Goal: Information Seeking & Learning: Learn about a topic

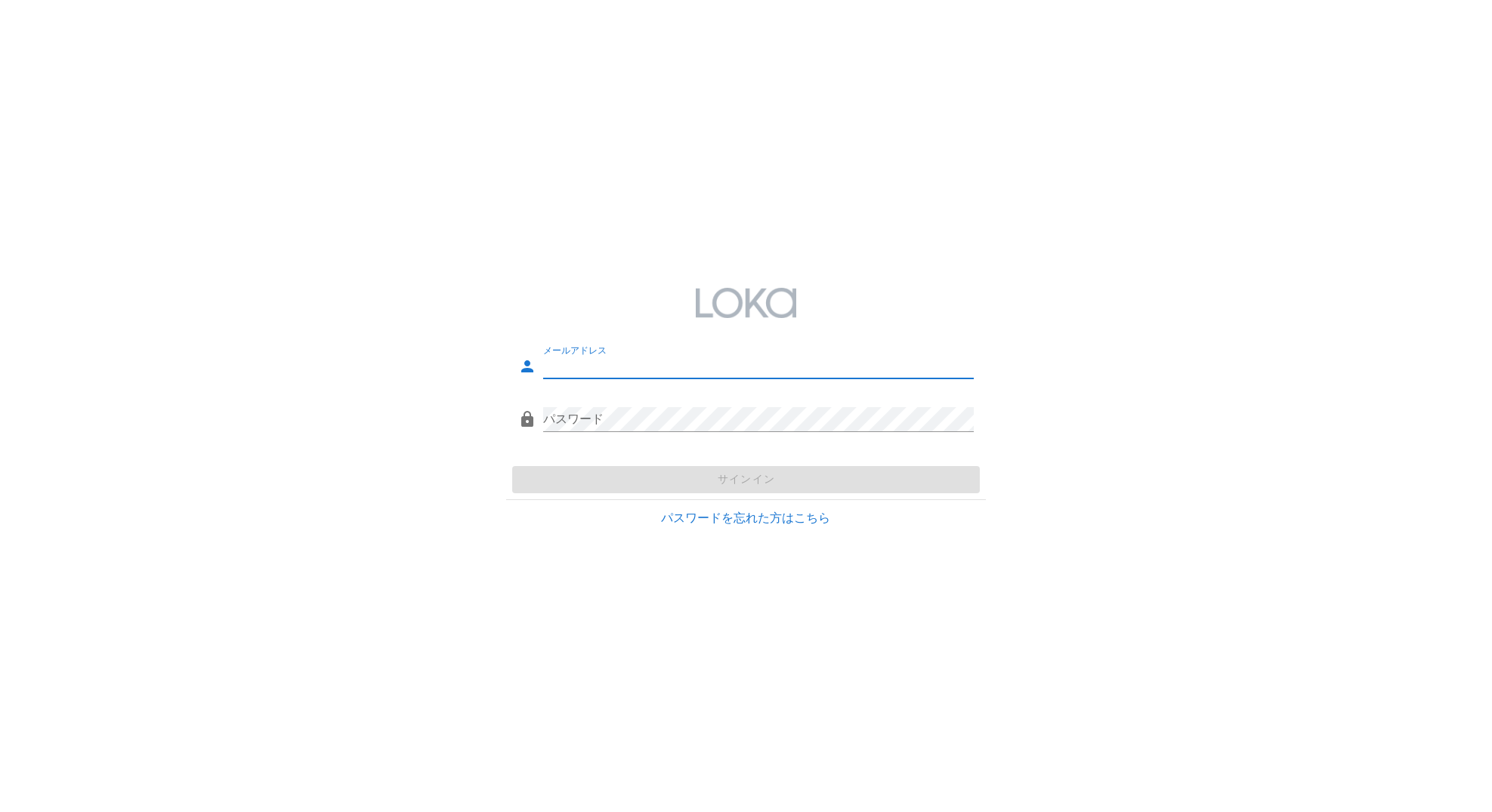
type input "[EMAIL_ADDRESS][DOMAIN_NAME]"
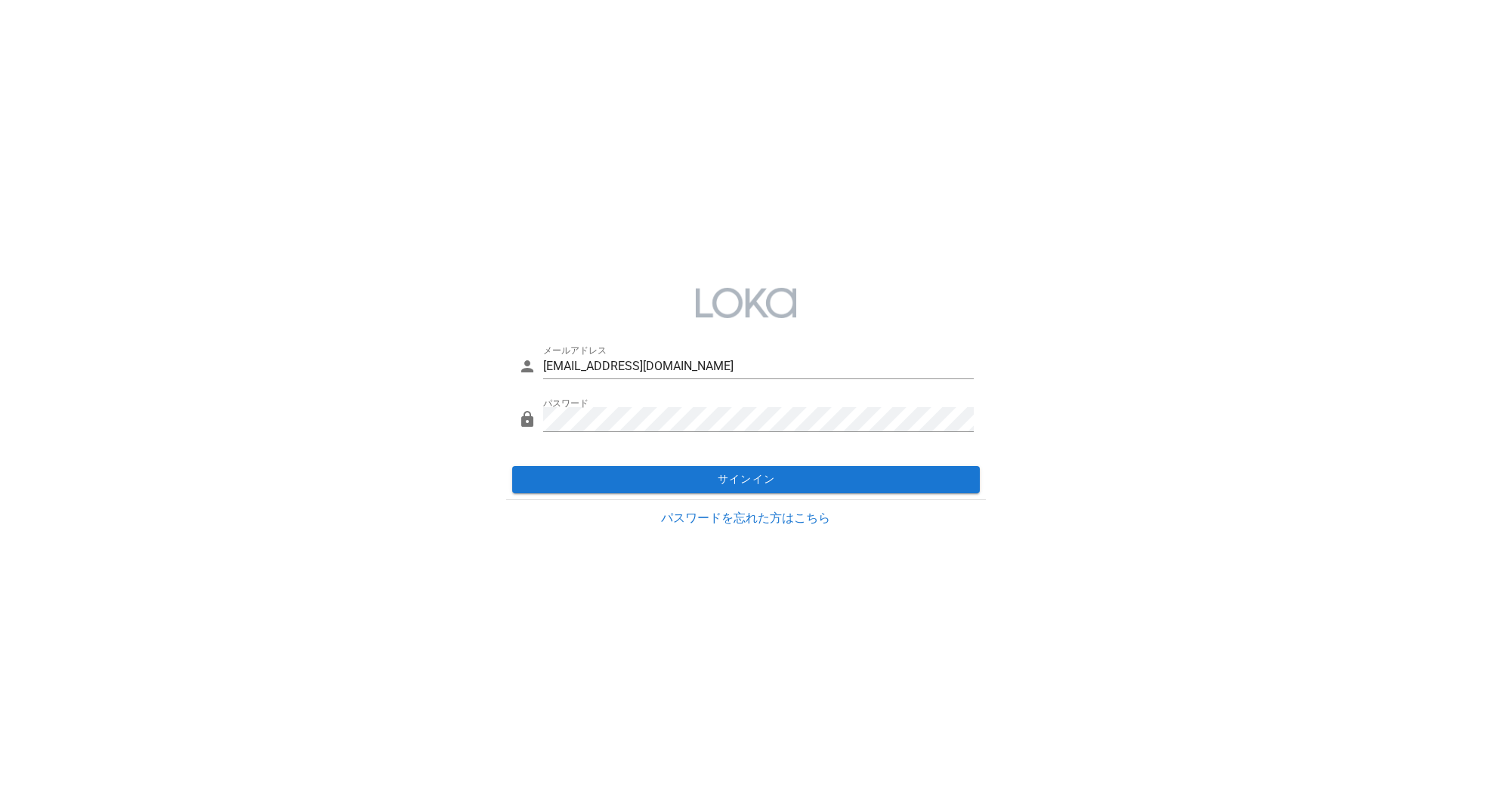
click at [743, 478] on div "サインイン" at bounding box center [746, 480] width 479 height 39
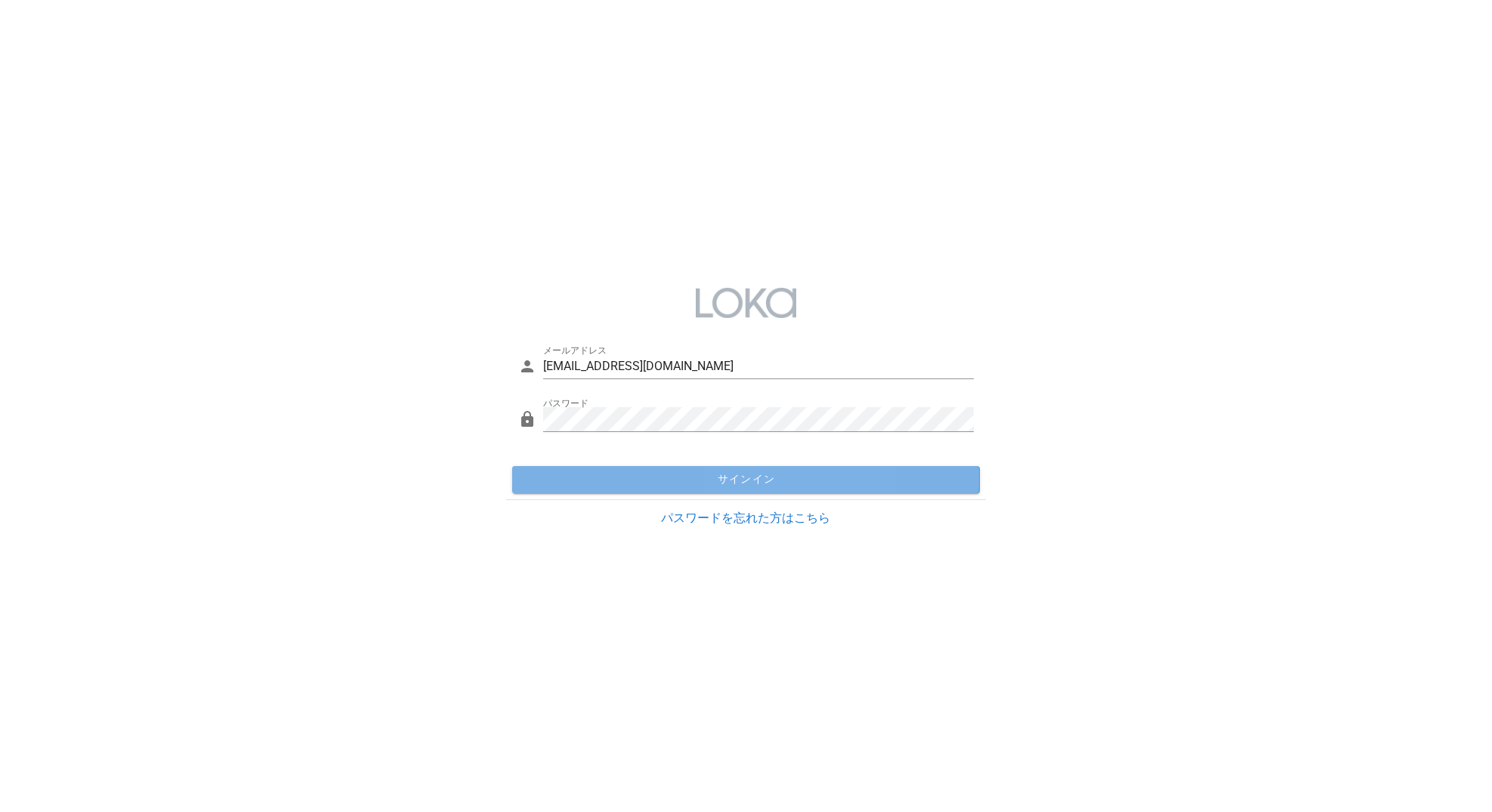
click at [743, 478] on span "サインイン" at bounding box center [746, 480] width 455 height 14
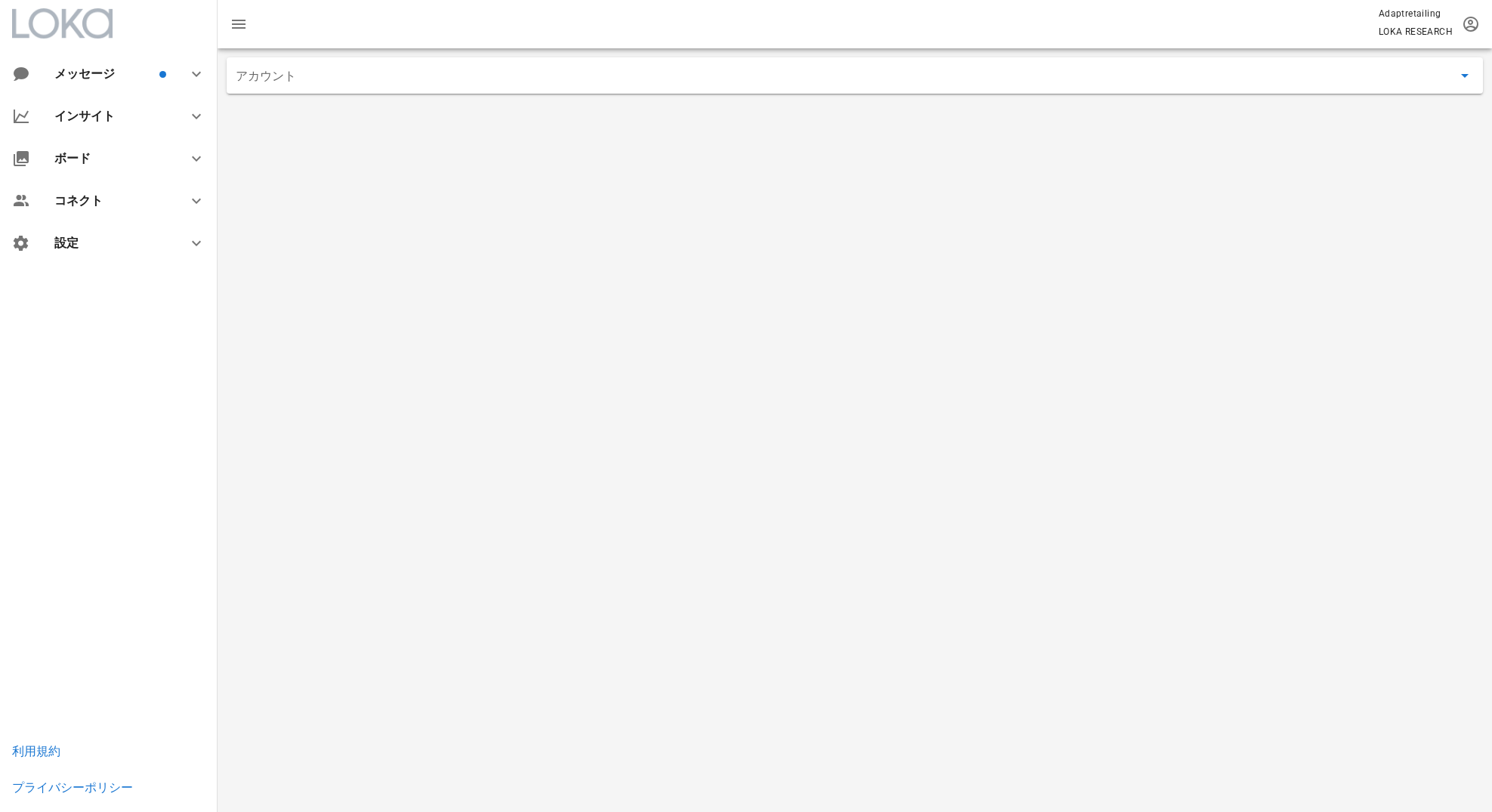
click at [692, 72] on input "アカウント" at bounding box center [845, 76] width 1218 height 24
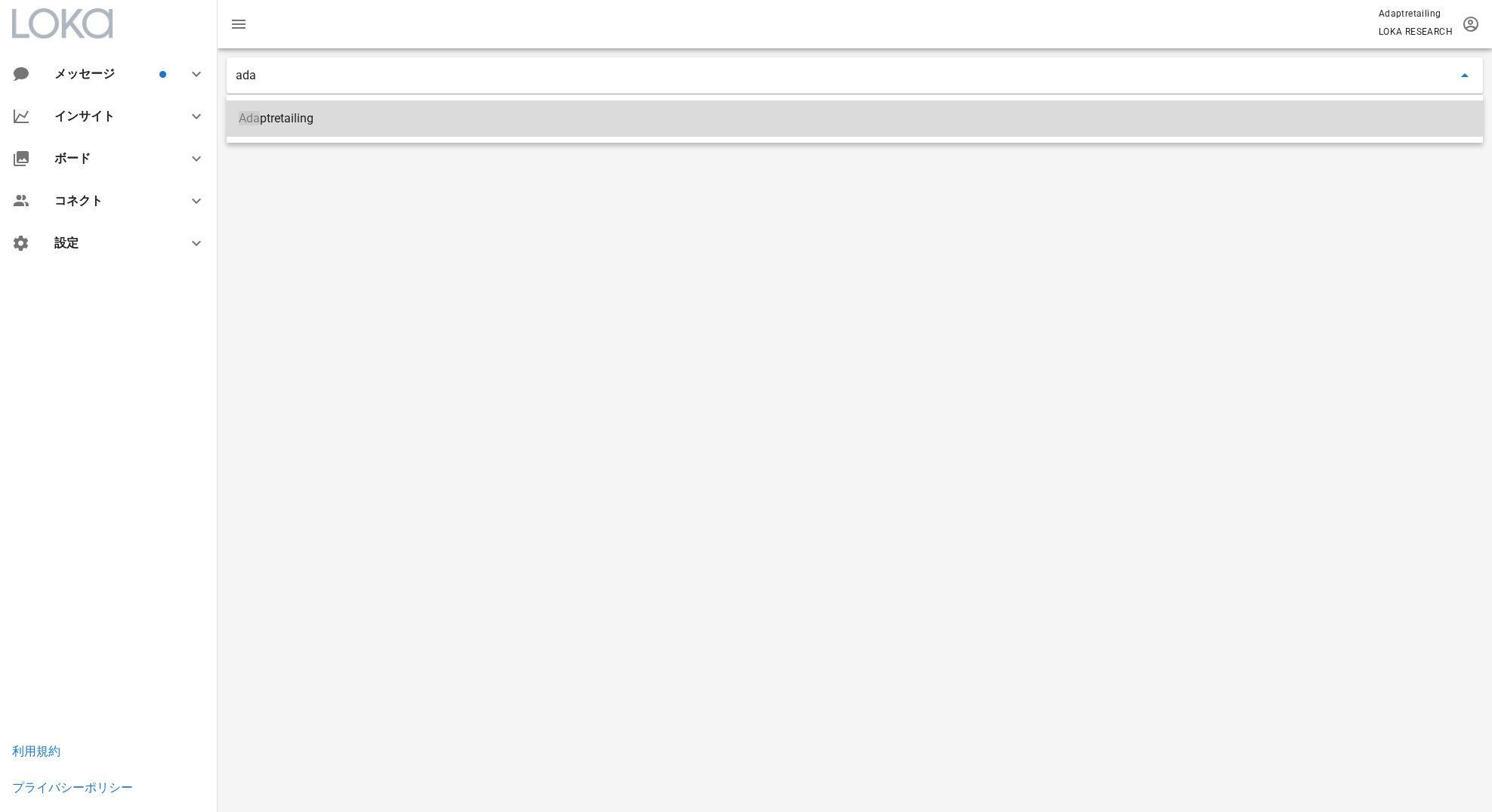
type input "Adaptretailing"
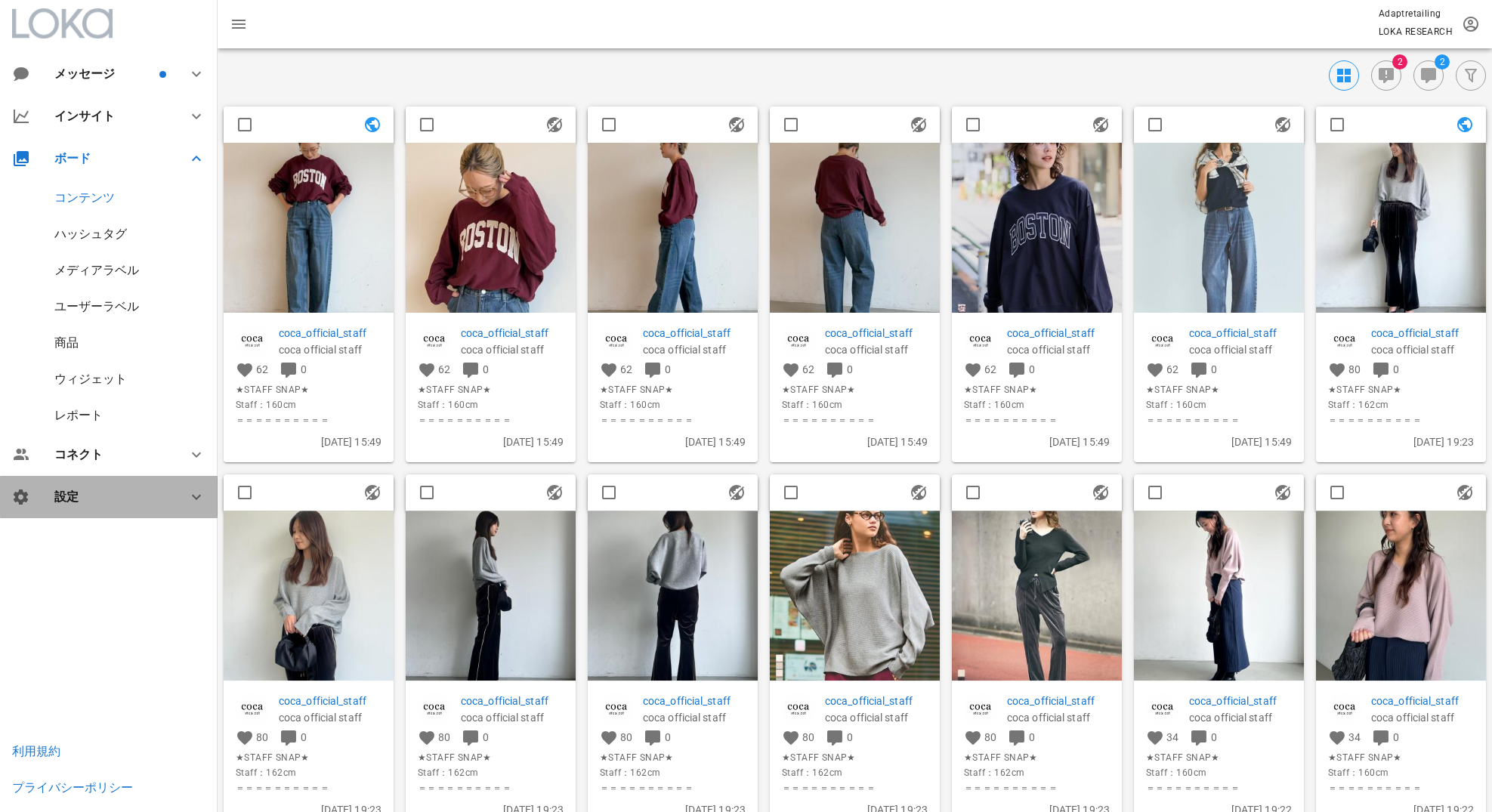
click at [123, 492] on div "設定" at bounding box center [111, 496] width 115 height 14
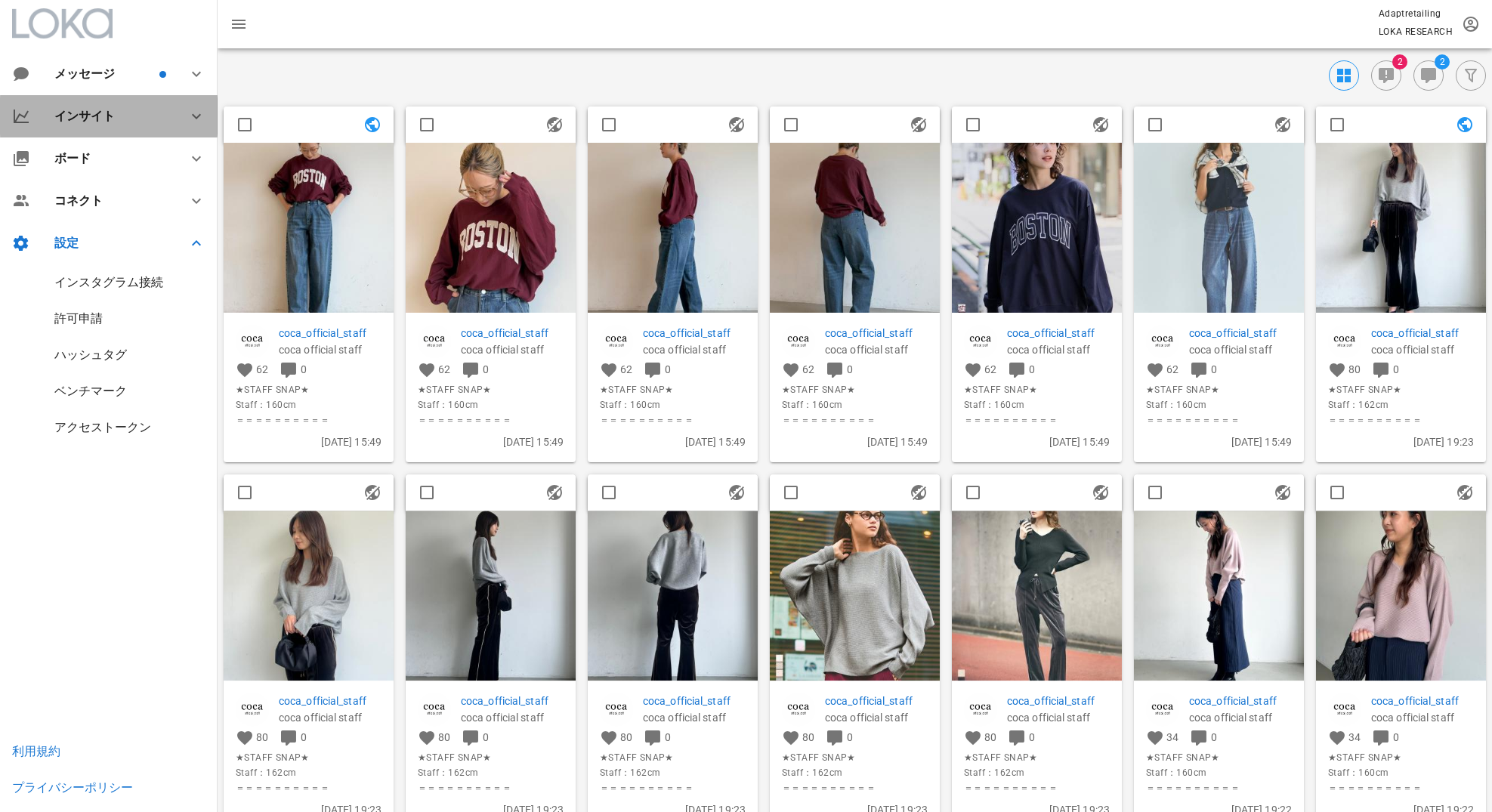
click at [115, 117] on div "インサイト" at bounding box center [111, 115] width 115 height 14
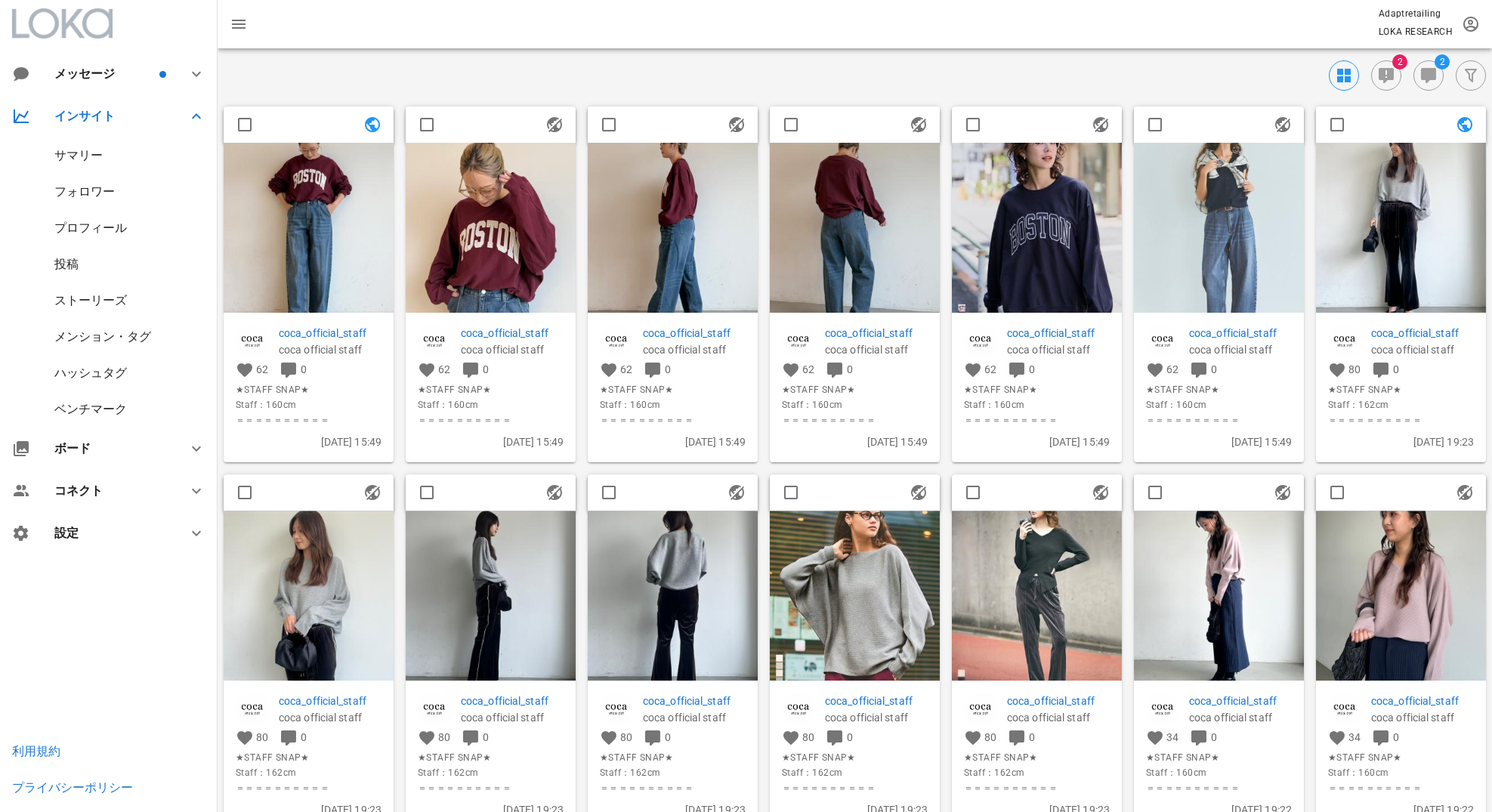
click at [92, 150] on div "サマリー" at bounding box center [79, 155] width 49 height 14
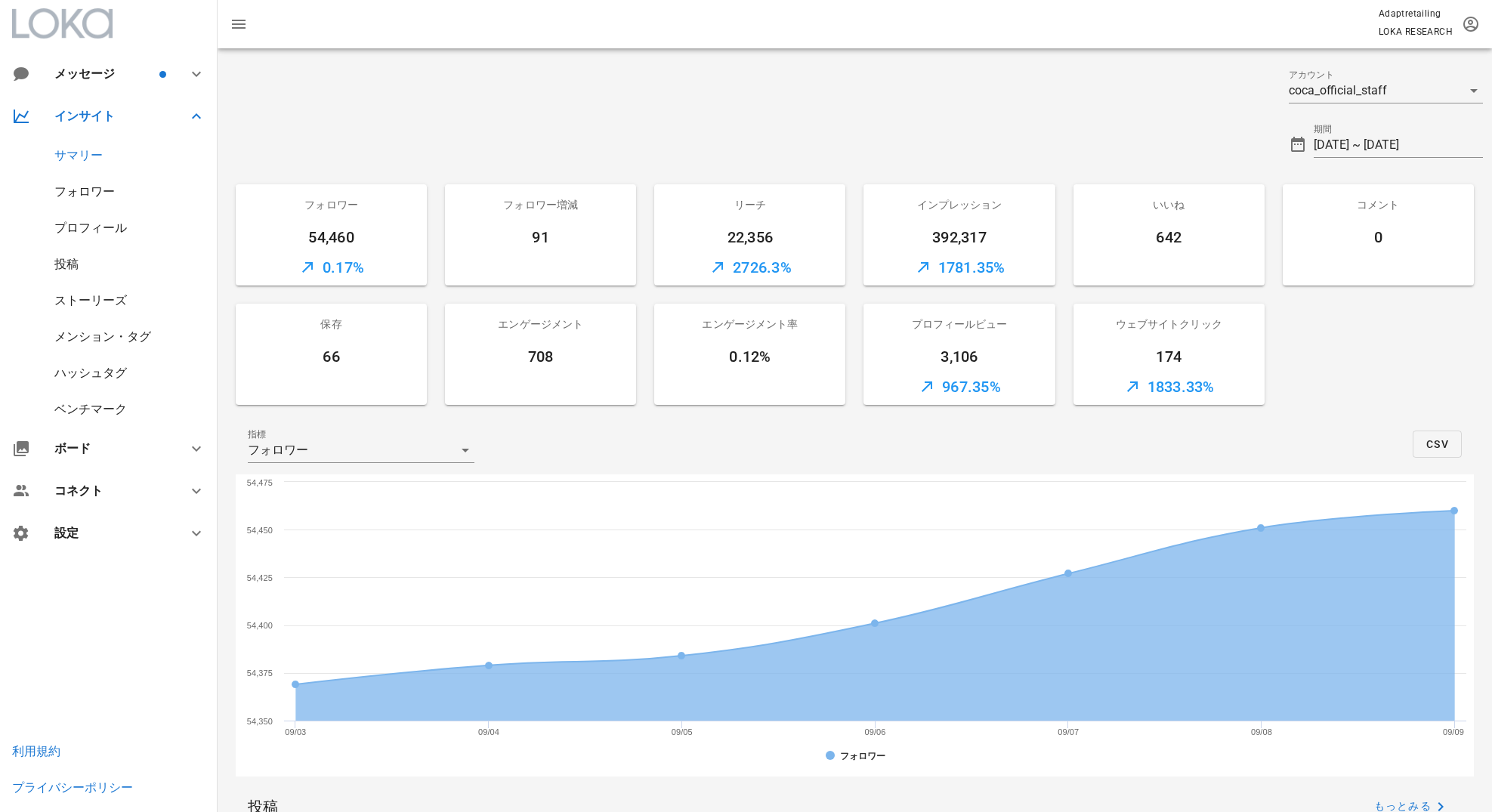
click at [111, 296] on div "ストーリーズ" at bounding box center [90, 300] width 72 height 14
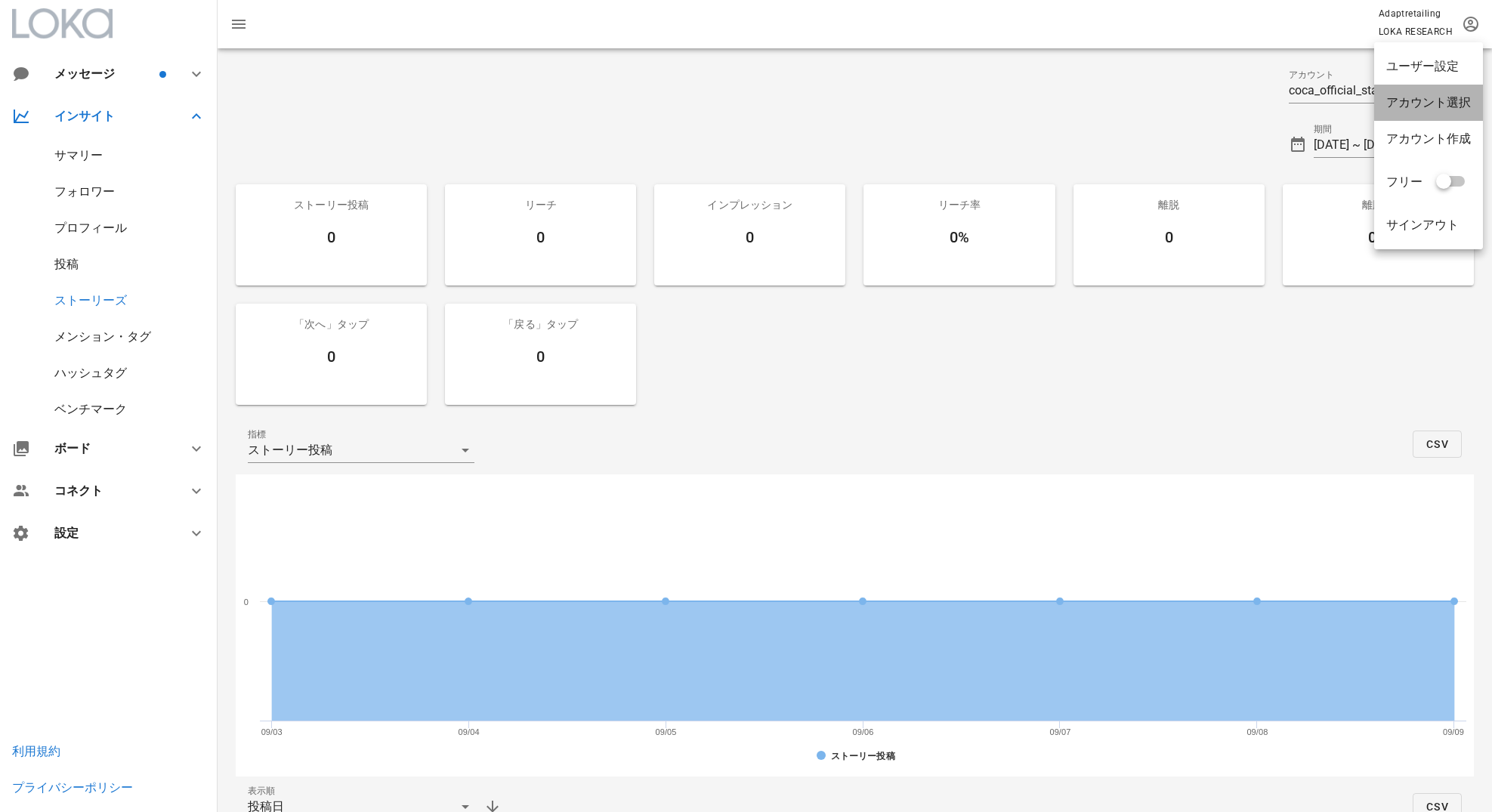
click at [1455, 100] on div "アカウント選択" at bounding box center [1428, 102] width 84 height 14
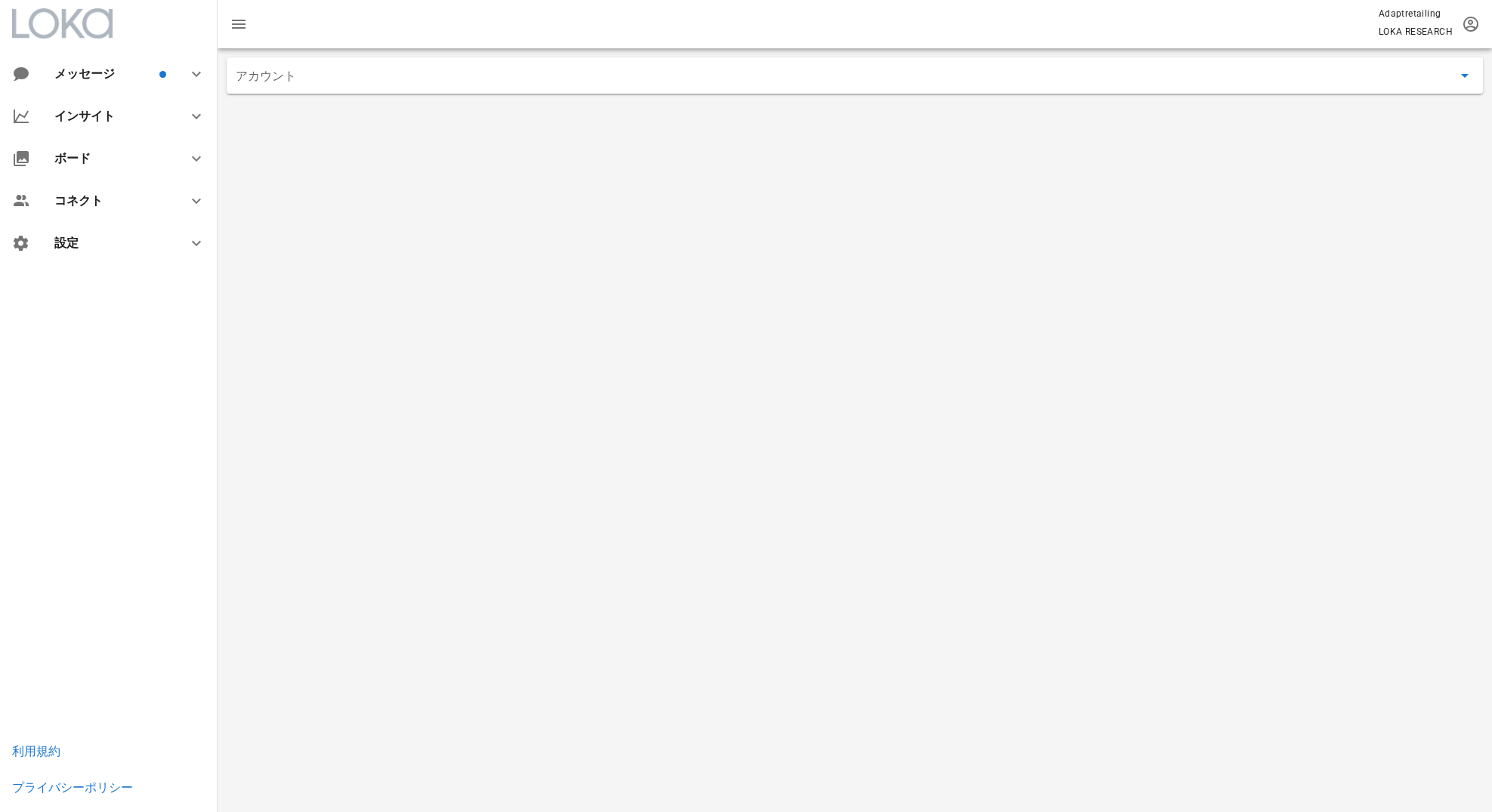
click at [773, 82] on input "アカウント" at bounding box center [845, 76] width 1218 height 24
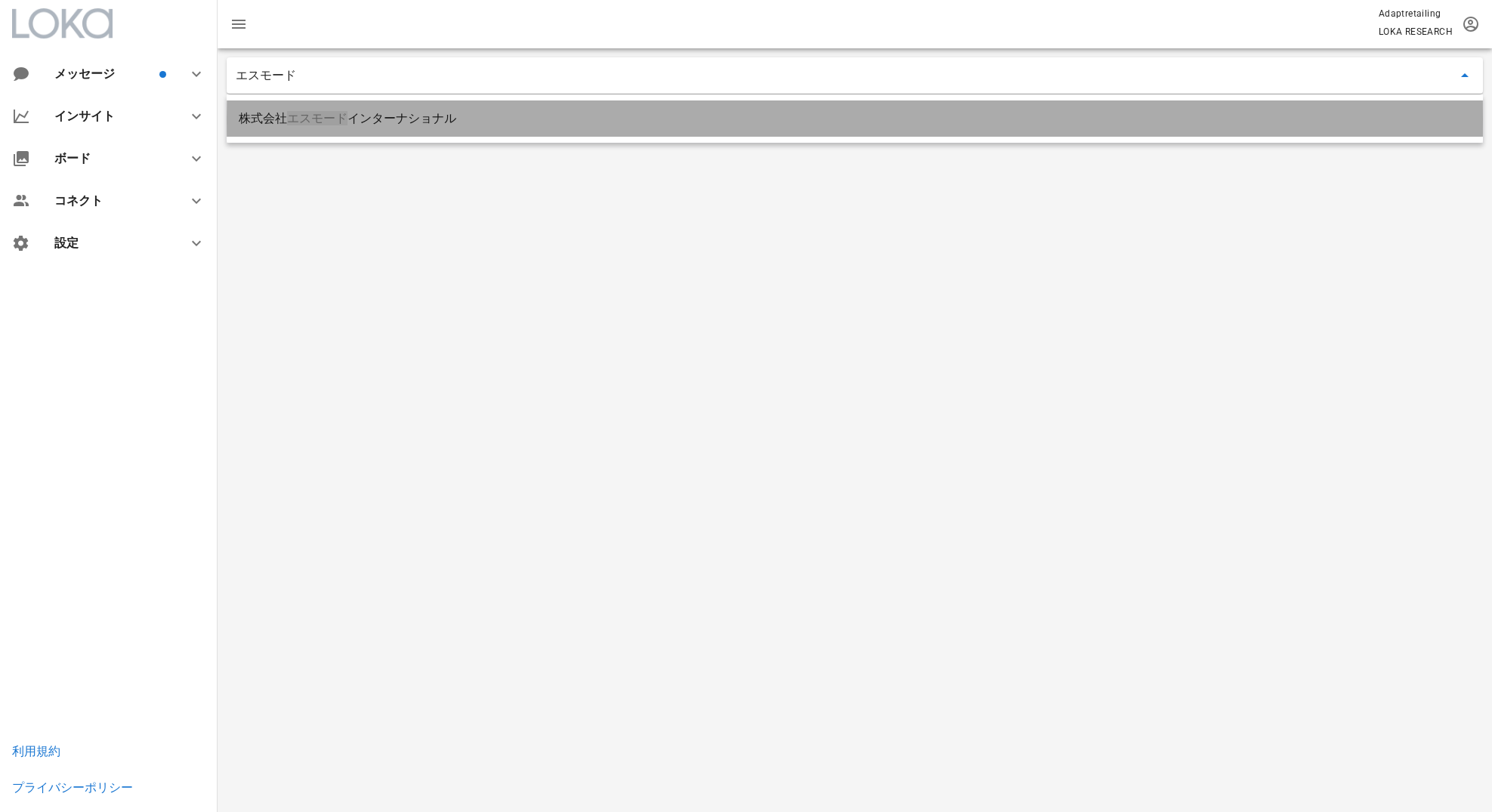
click at [589, 105] on div "株式会社 エスモード インターナショナル" at bounding box center [855, 118] width 1233 height 33
type input "株式会社エスモードインターナショナル"
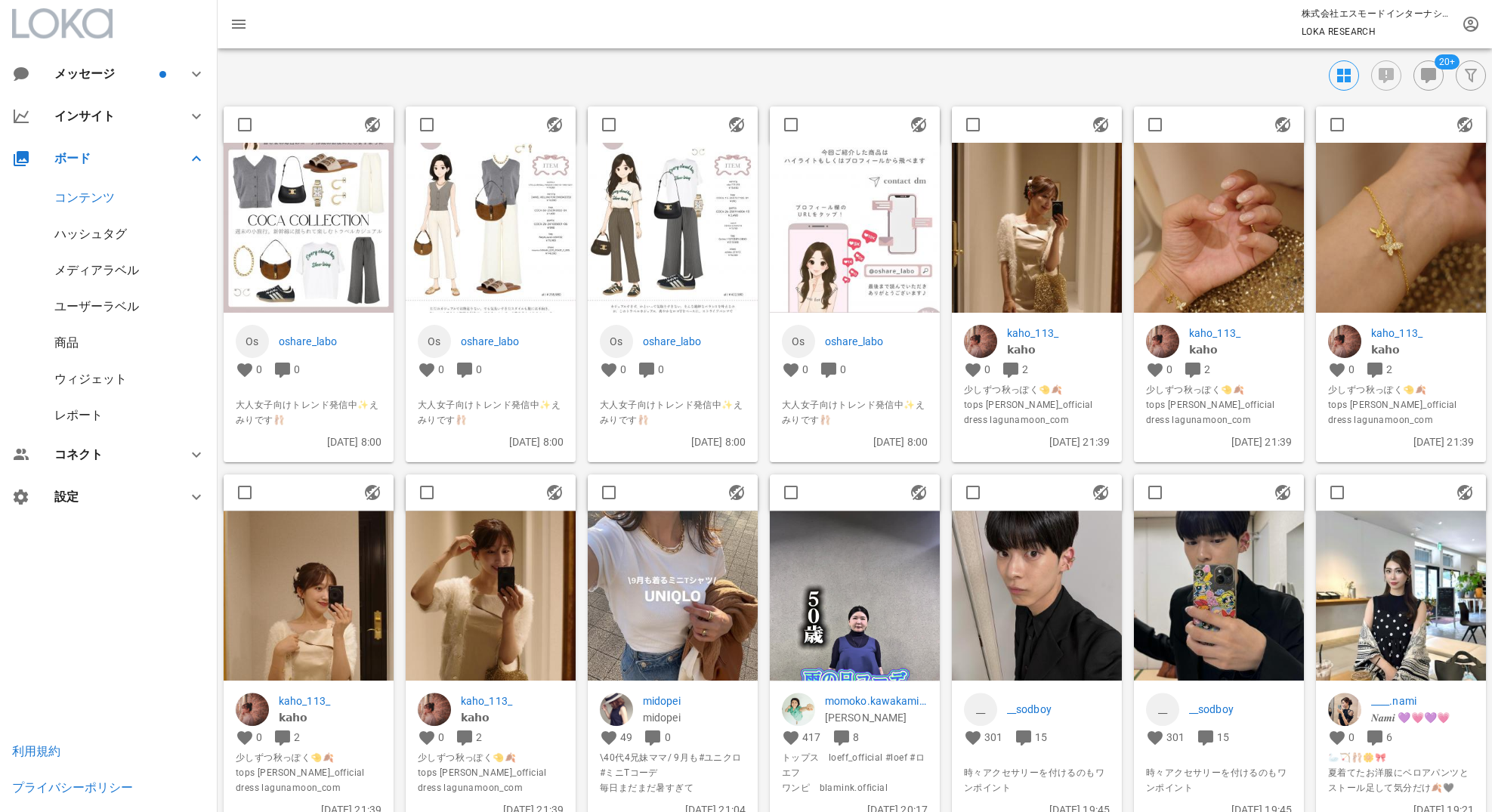
click at [101, 411] on div "レポート" at bounding box center [79, 415] width 49 height 14
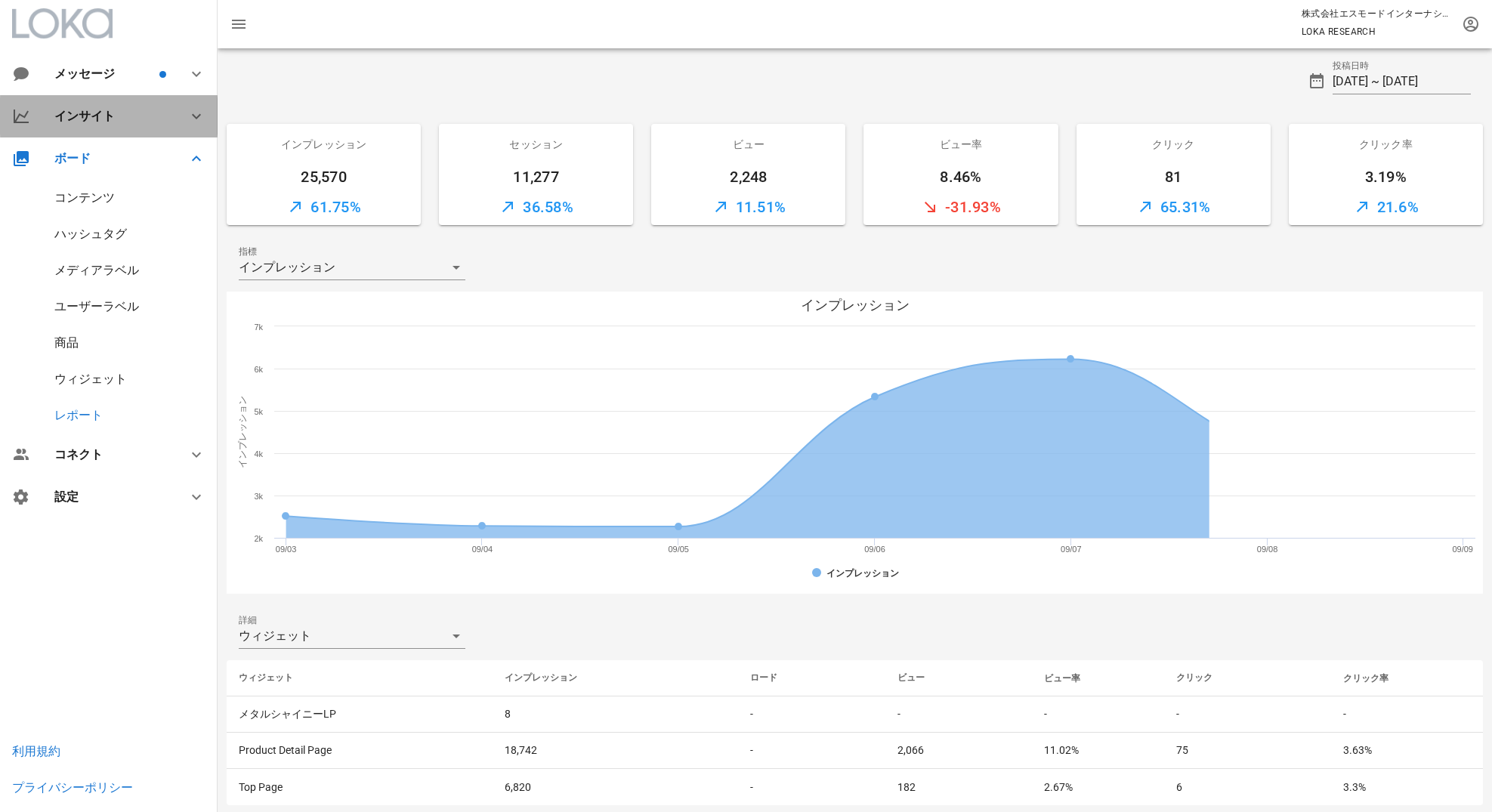
click at [120, 110] on div "インサイト" at bounding box center [111, 115] width 115 height 14
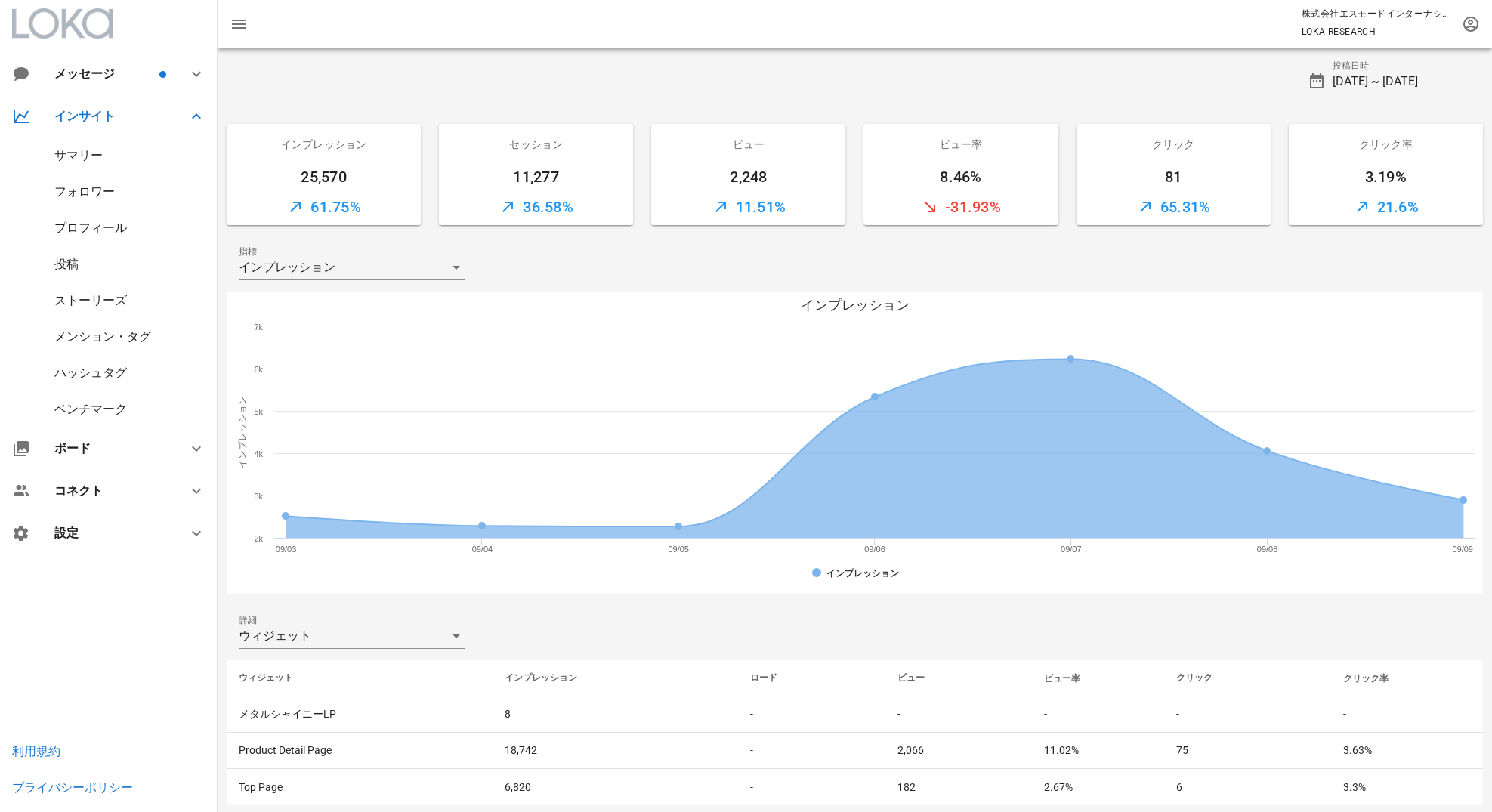
click at [111, 302] on div "ストーリーズ" at bounding box center [90, 300] width 72 height 14
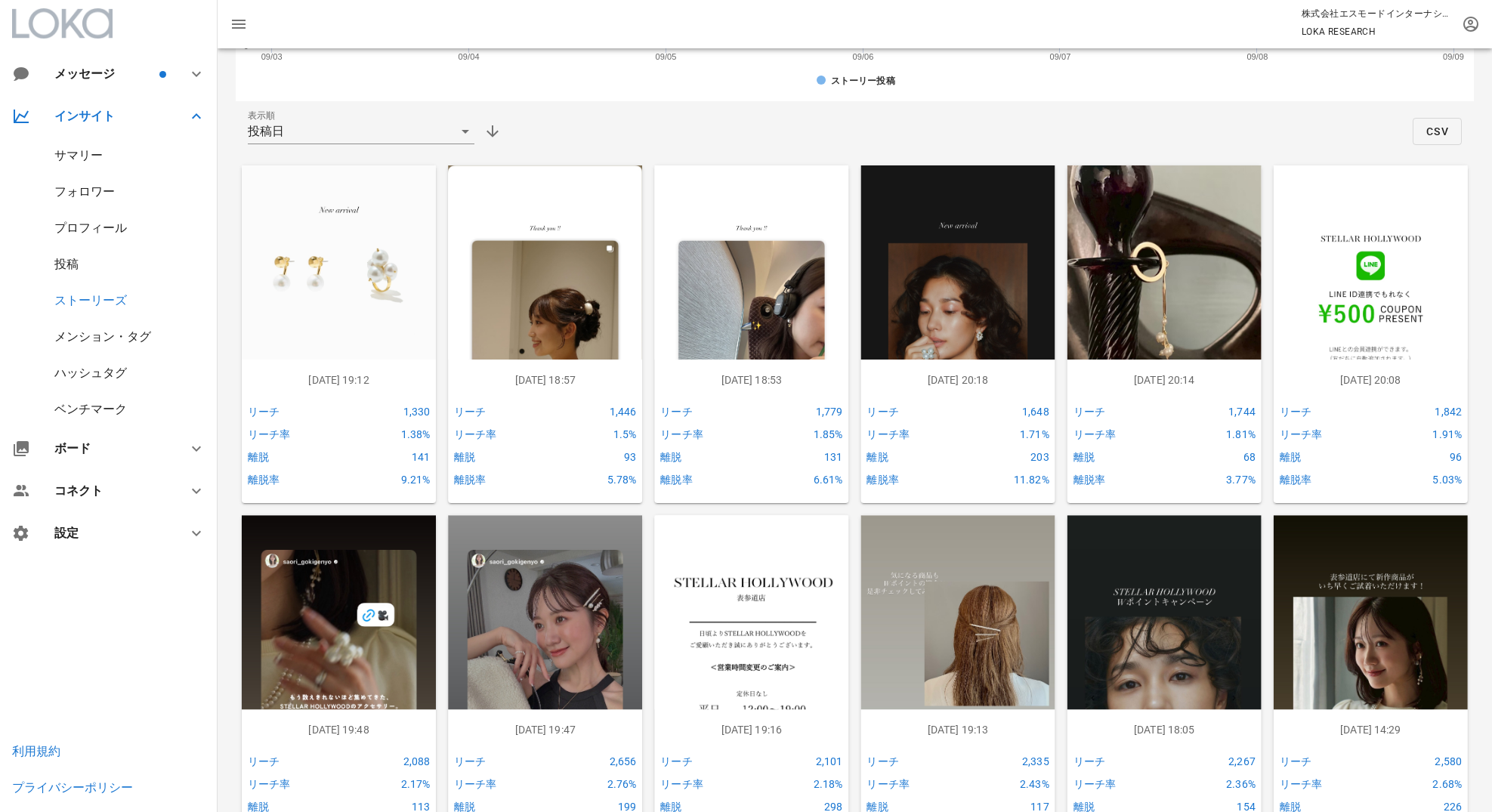
scroll to position [803, 0]
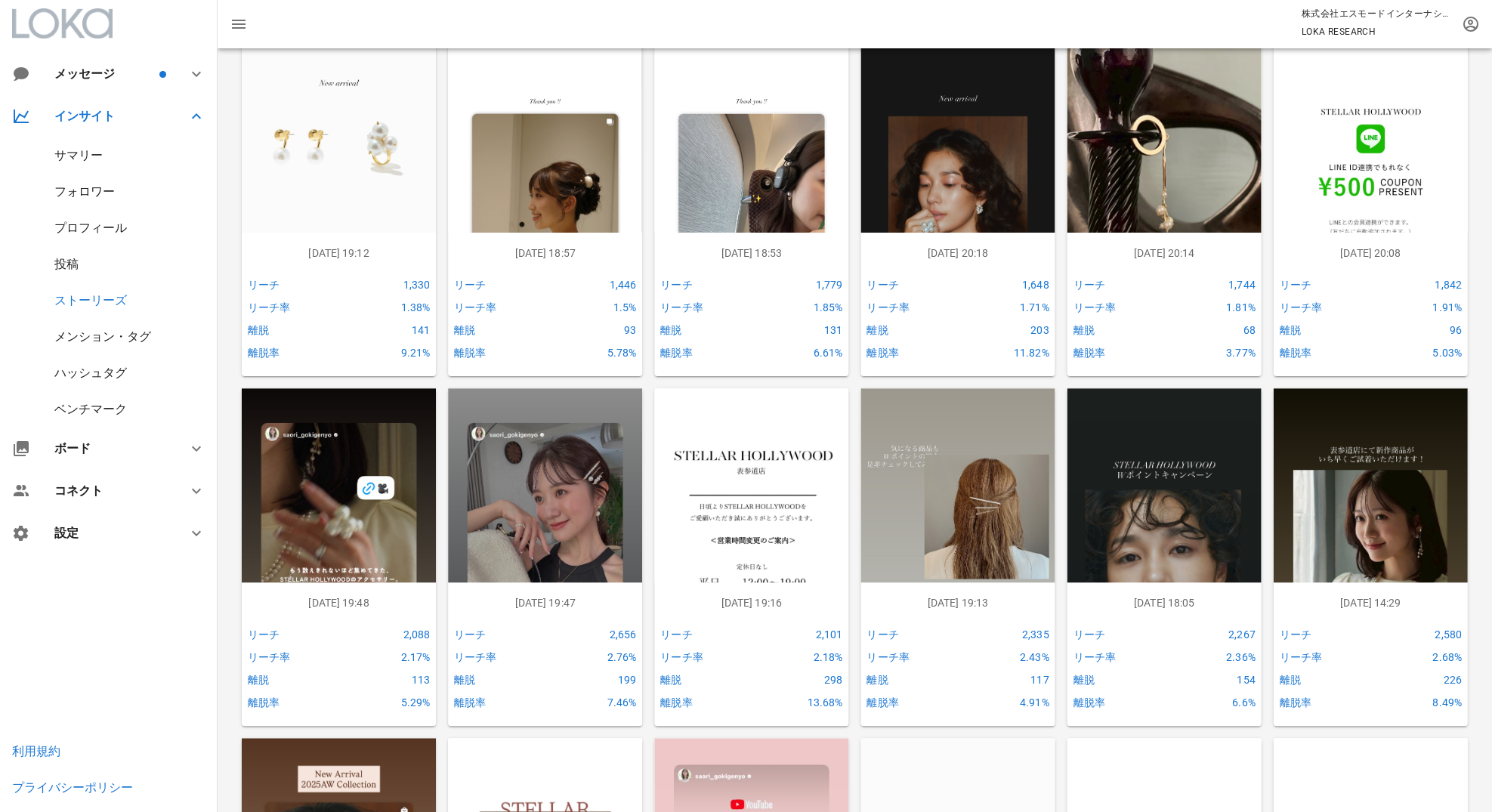
click at [946, 198] on img at bounding box center [957, 211] width 194 height 346
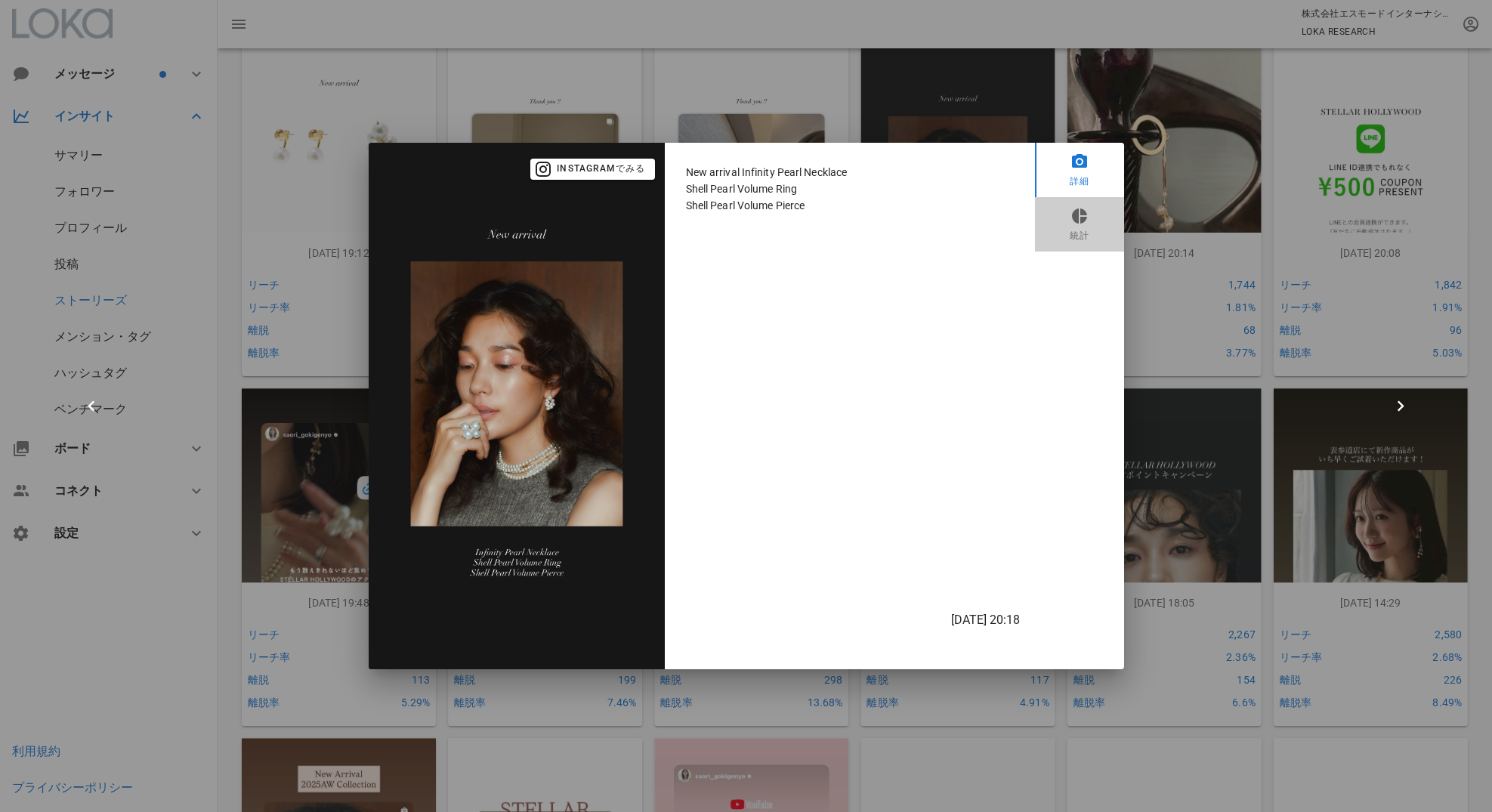
click at [1064, 226] on link "統計" at bounding box center [1079, 225] width 89 height 54
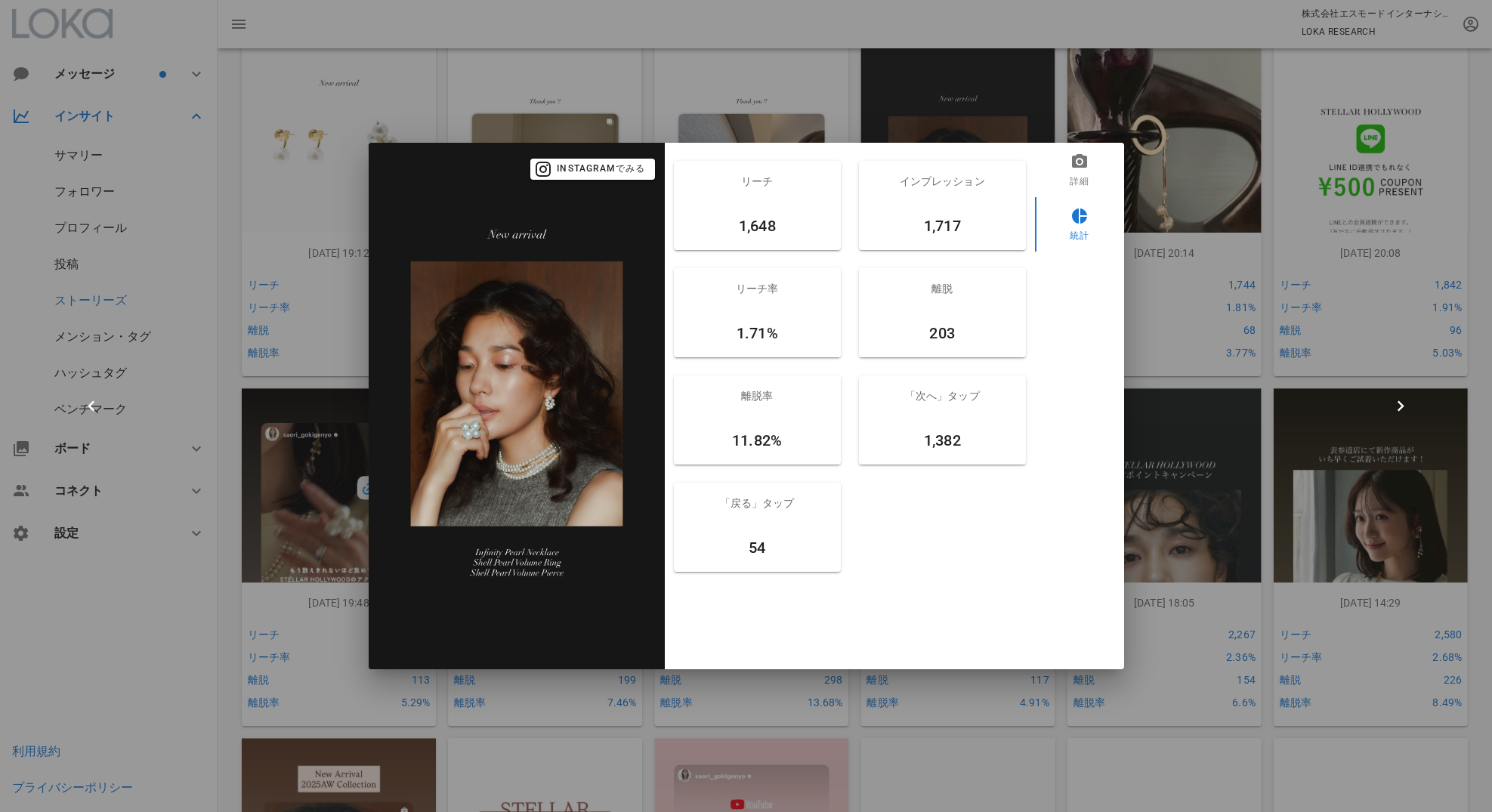
click at [724, 81] on div at bounding box center [746, 406] width 1492 height 812
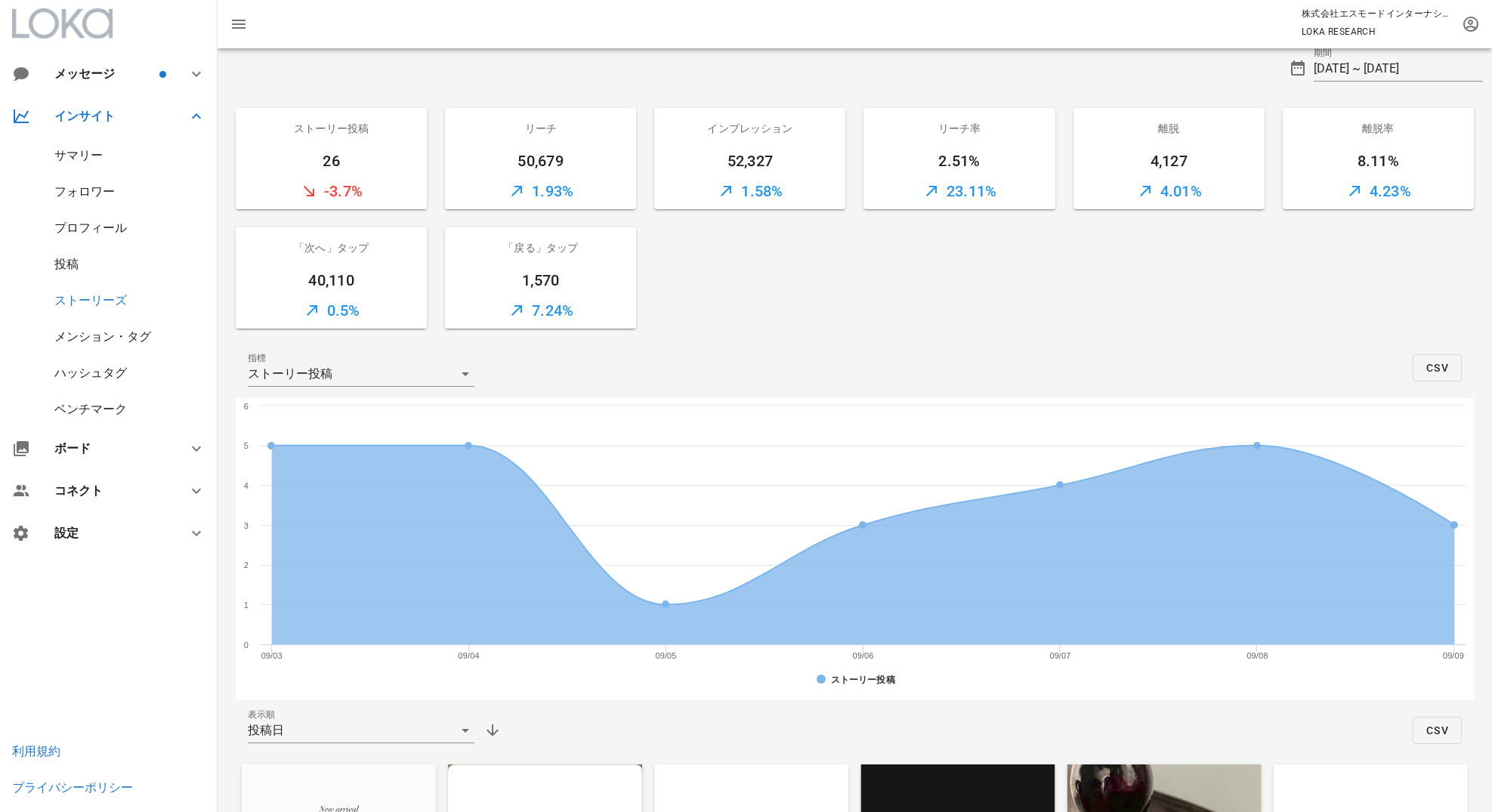
scroll to position [0, 0]
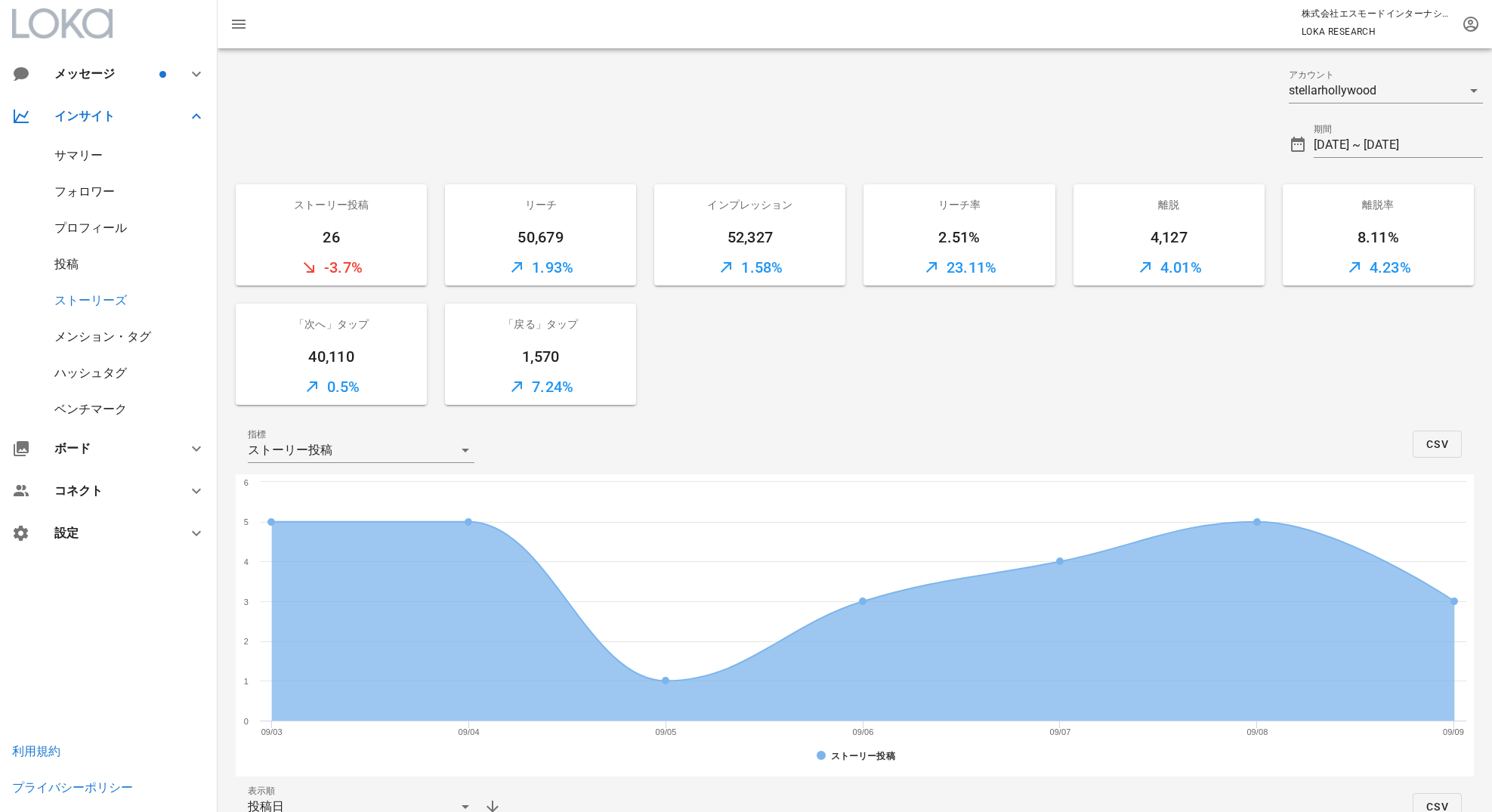
click at [74, 268] on div "投稿" at bounding box center [66, 263] width 24 height 14
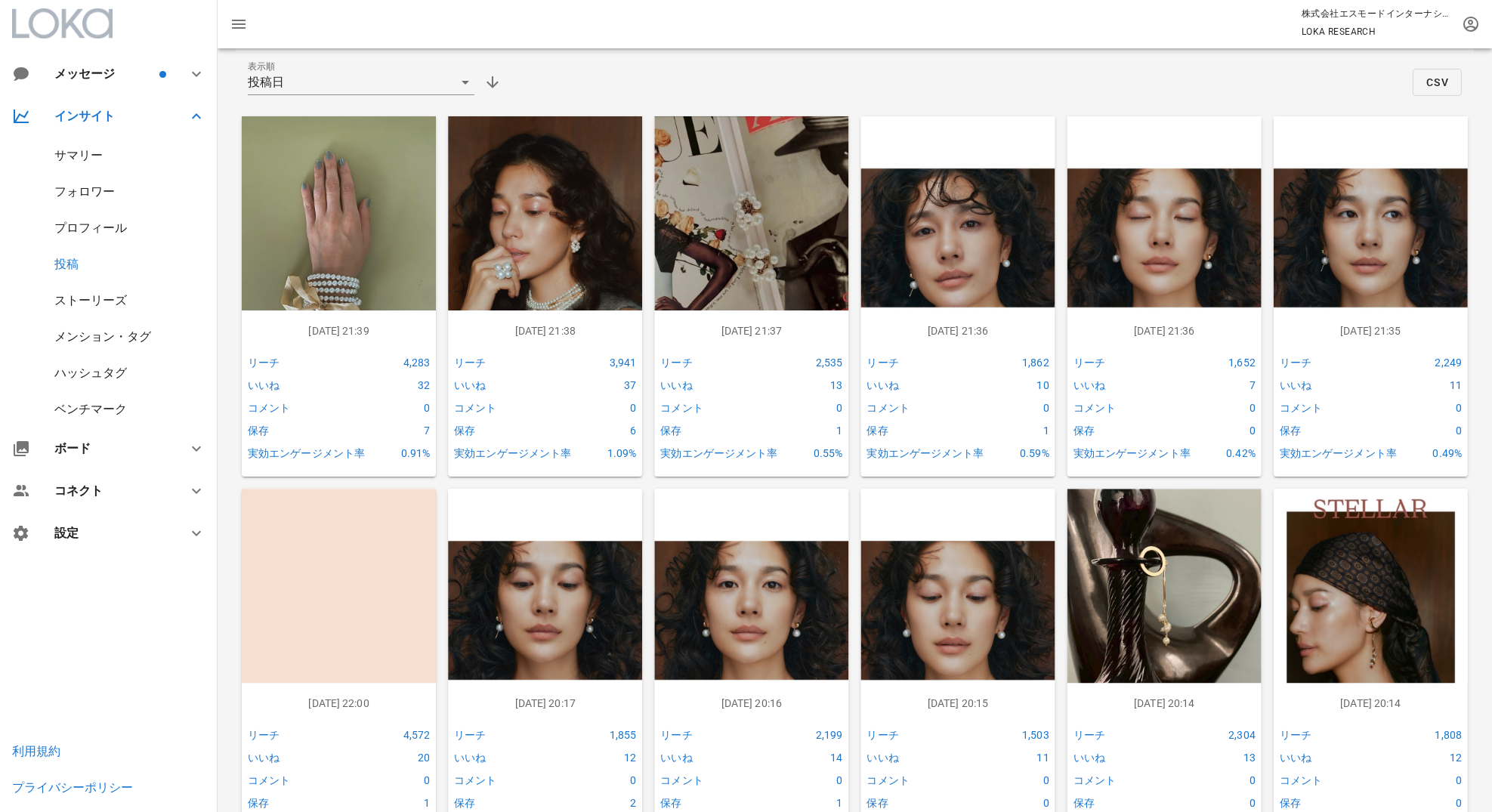
scroll to position [772, 0]
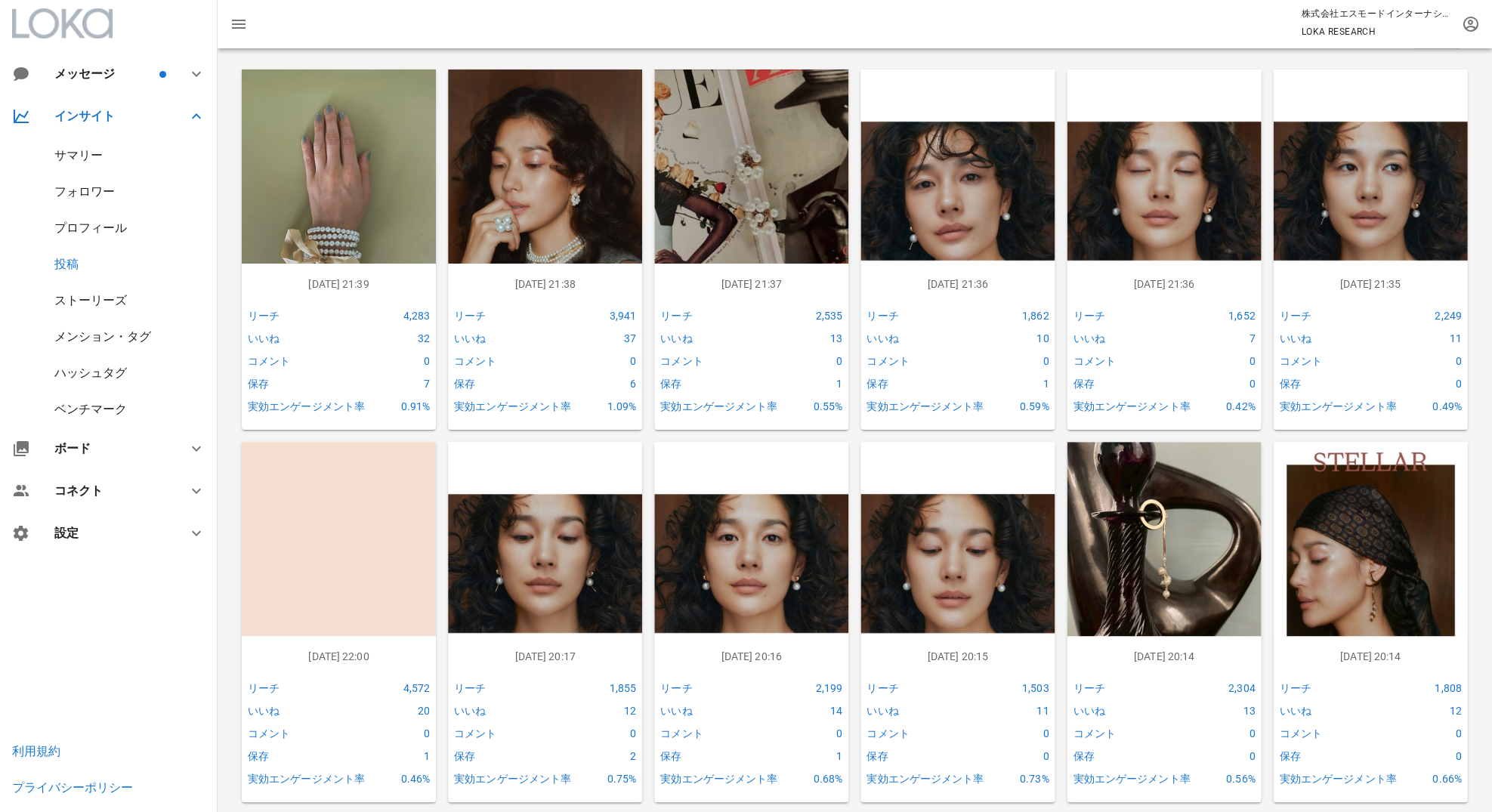
drag, startPoint x: 697, startPoint y: 337, endPoint x: 679, endPoint y: 337, distance: 18.0
click at [678, 337] on div "いいね" at bounding box center [720, 338] width 126 height 22
click at [742, 225] on img at bounding box center [751, 191] width 194 height 244
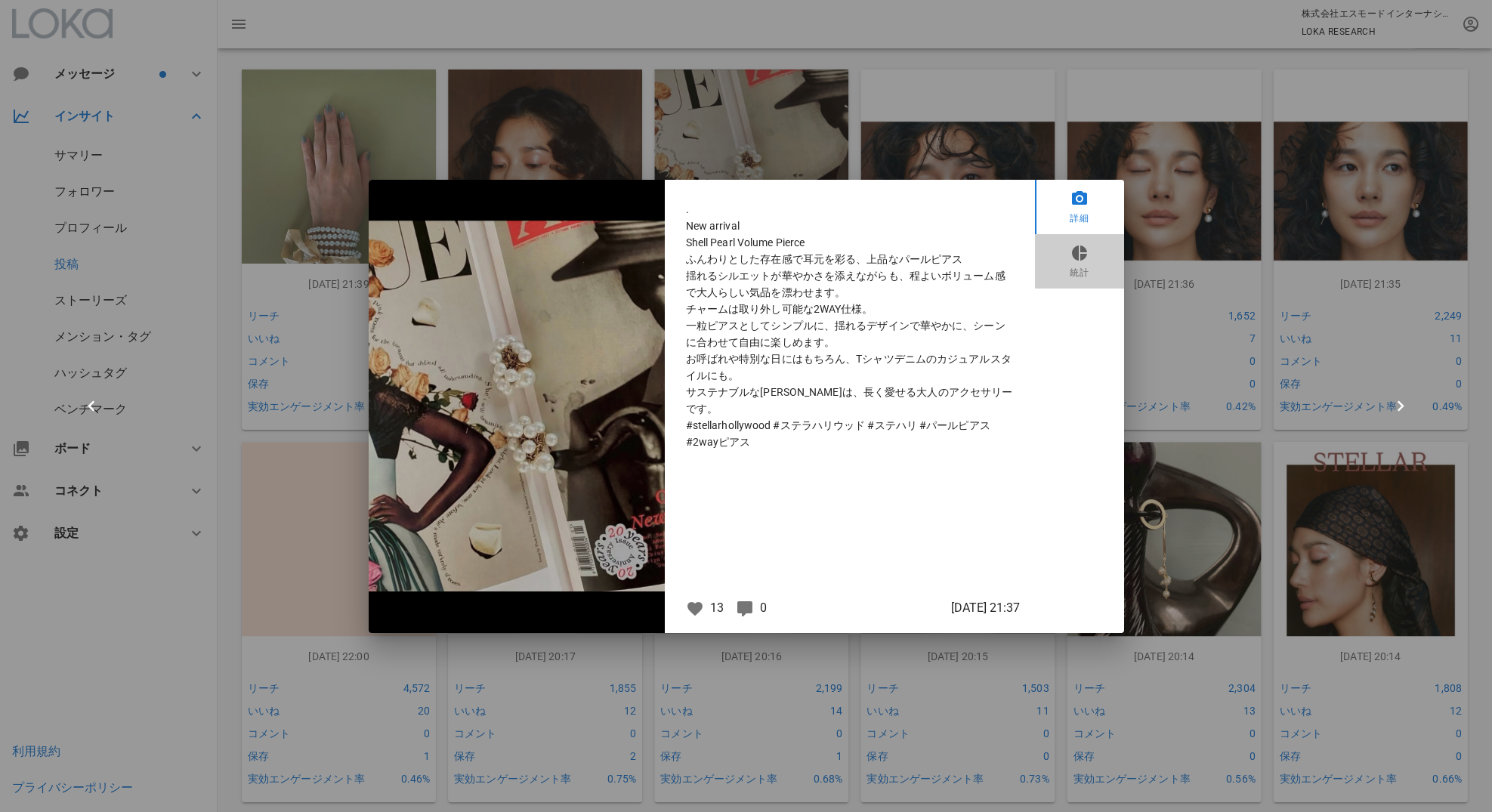
click at [1090, 247] on link "統計" at bounding box center [1079, 261] width 89 height 54
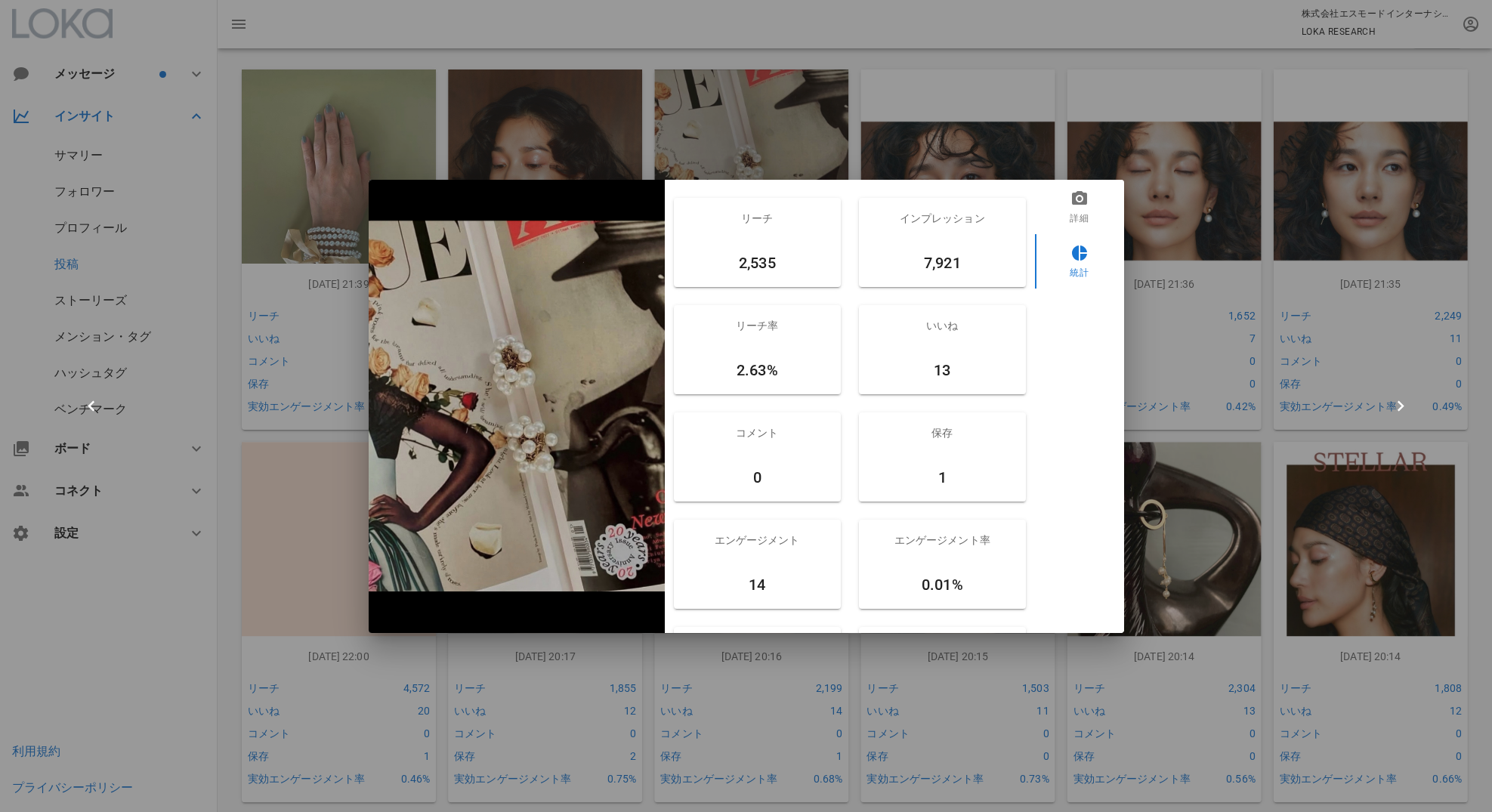
drag, startPoint x: 795, startPoint y: 535, endPoint x: 695, endPoint y: 542, distance: 100.2
click at [695, 542] on div "エンゲージメント" at bounding box center [758, 540] width 167 height 41
click at [1087, 144] on div at bounding box center [746, 406] width 1492 height 812
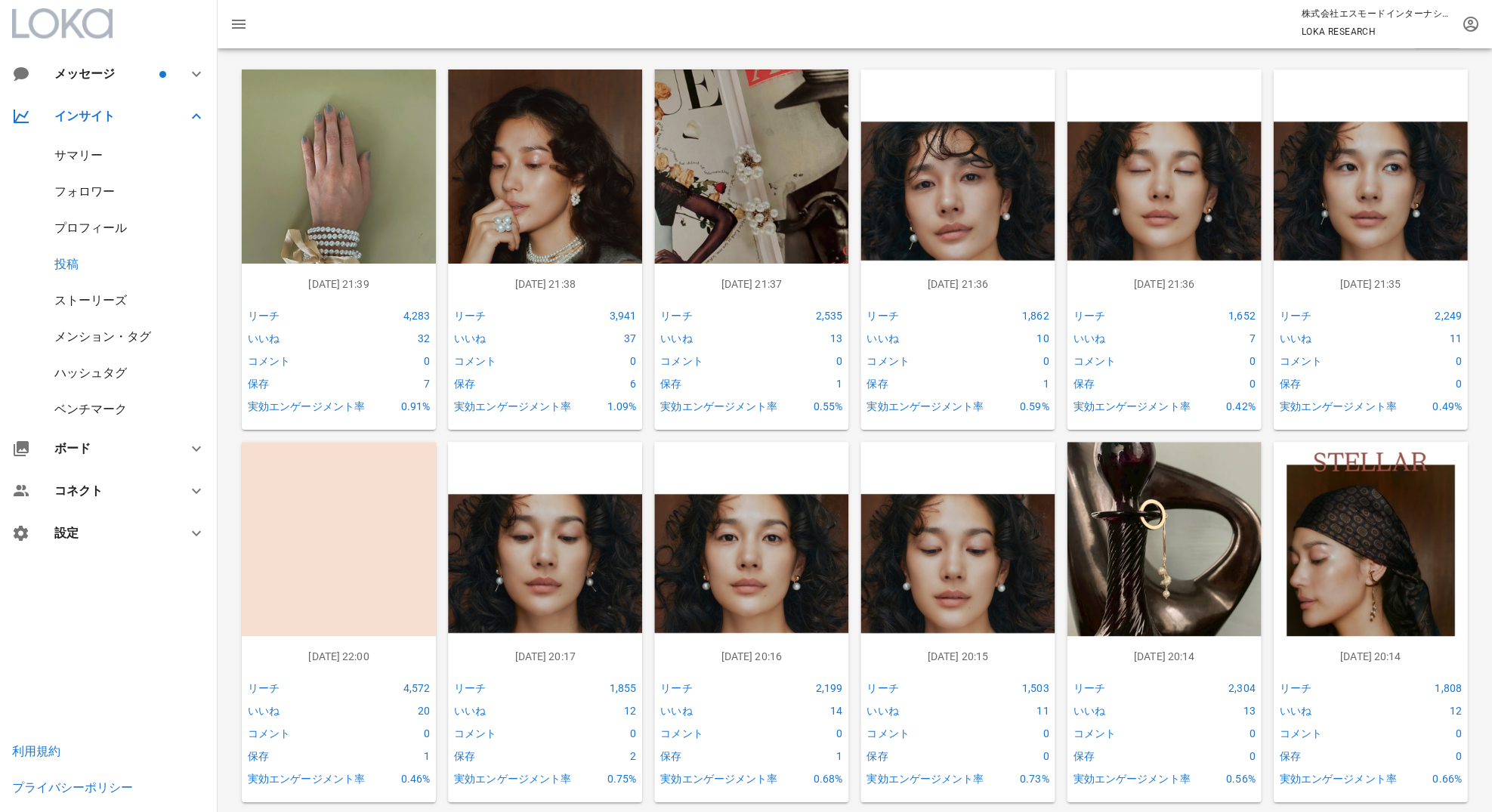
click at [85, 147] on div "サマリー" at bounding box center [109, 155] width 217 height 37
click at [101, 226] on div "プロフィール" at bounding box center [90, 228] width 72 height 14
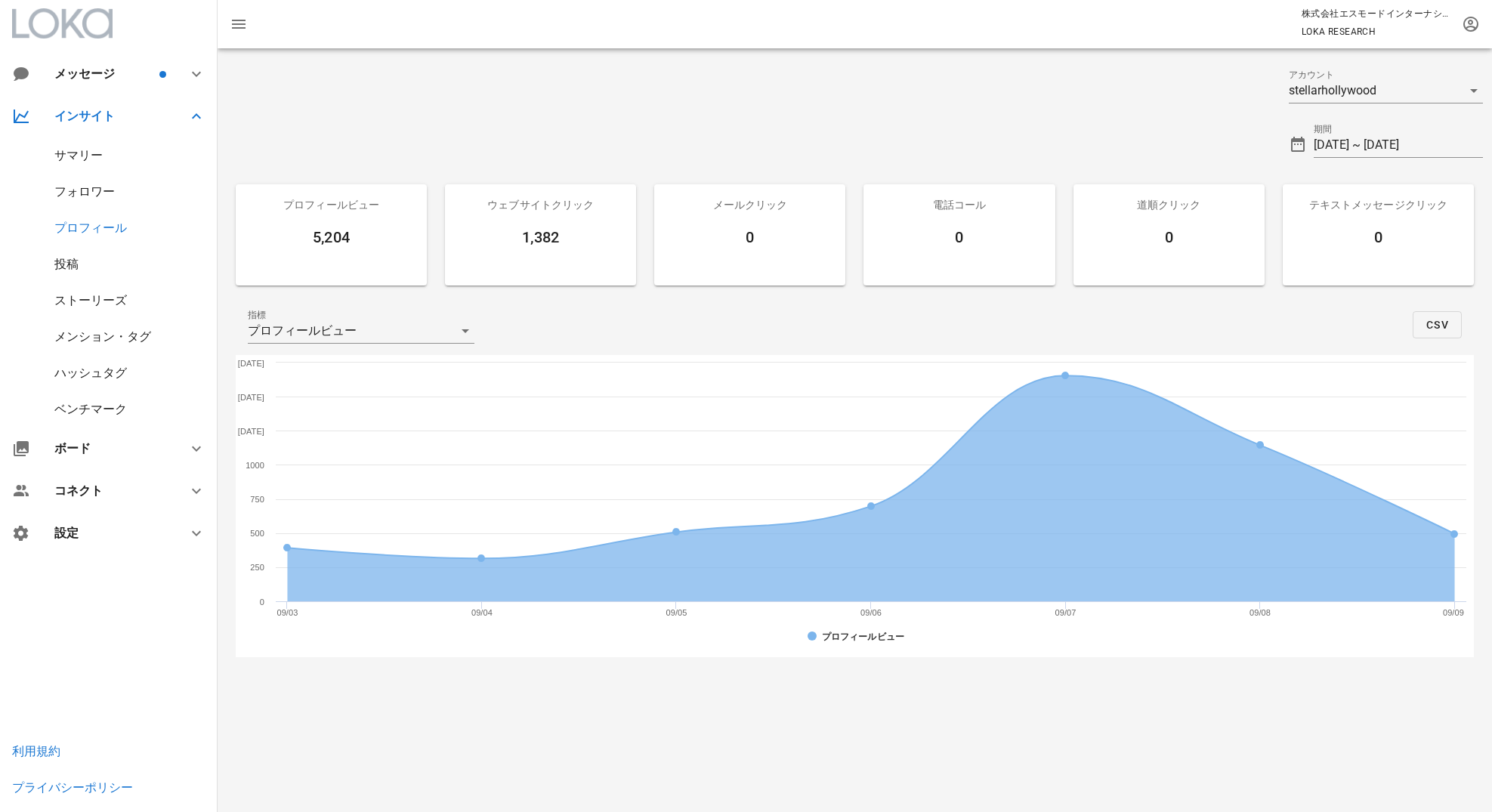
click at [94, 156] on div "サマリー" at bounding box center [79, 155] width 49 height 14
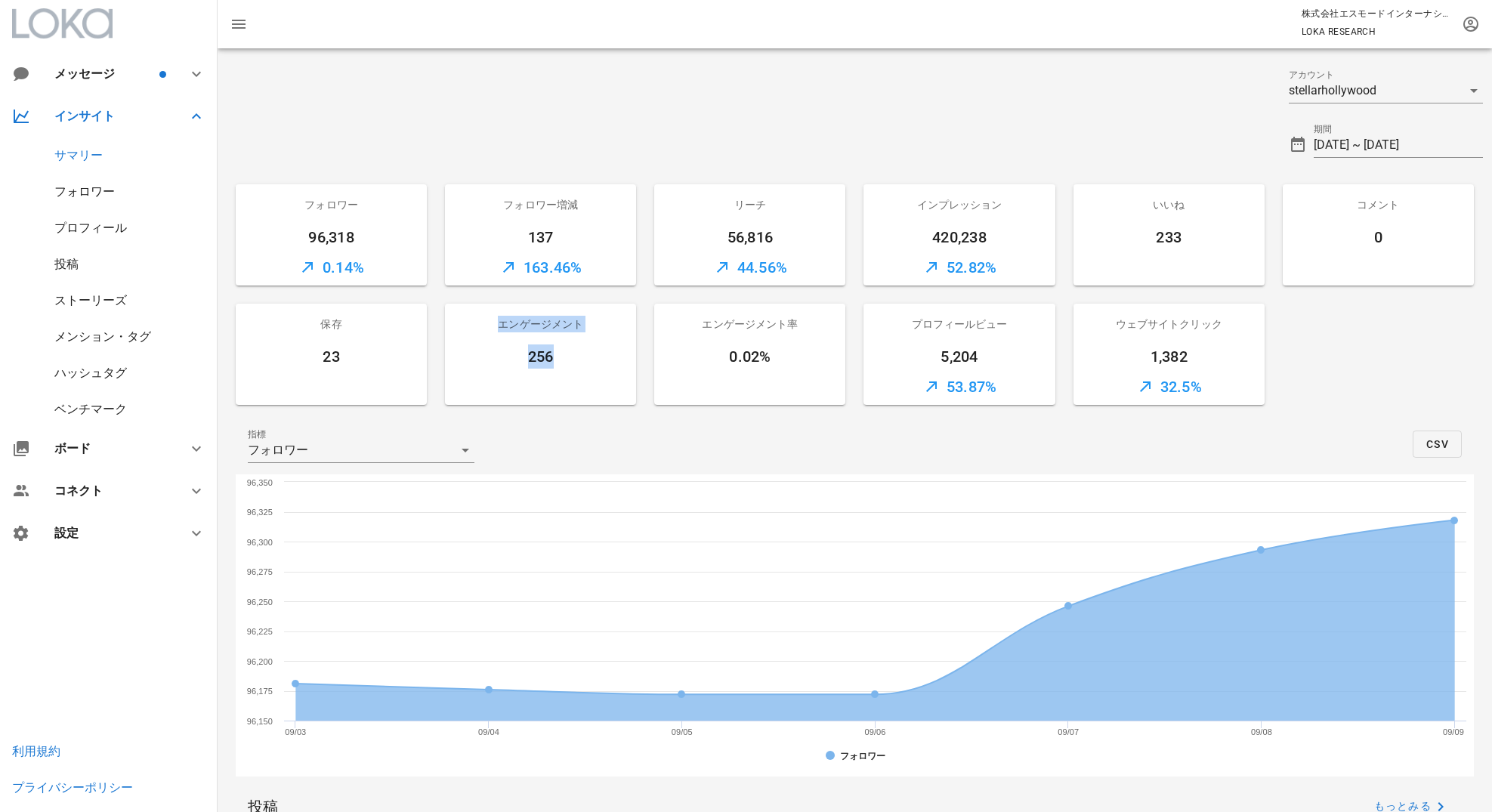
drag, startPoint x: 568, startPoint y: 365, endPoint x: 495, endPoint y: 316, distance: 87.9
click at [495, 316] on div "エンゲージメント 256" at bounding box center [540, 354] width 191 height 101
click at [590, 357] on div "256" at bounding box center [540, 357] width 191 height 24
drag, startPoint x: 570, startPoint y: 365, endPoint x: 495, endPoint y: 322, distance: 86.5
click at [495, 322] on div "エンゲージメント 256" at bounding box center [540, 354] width 191 height 101
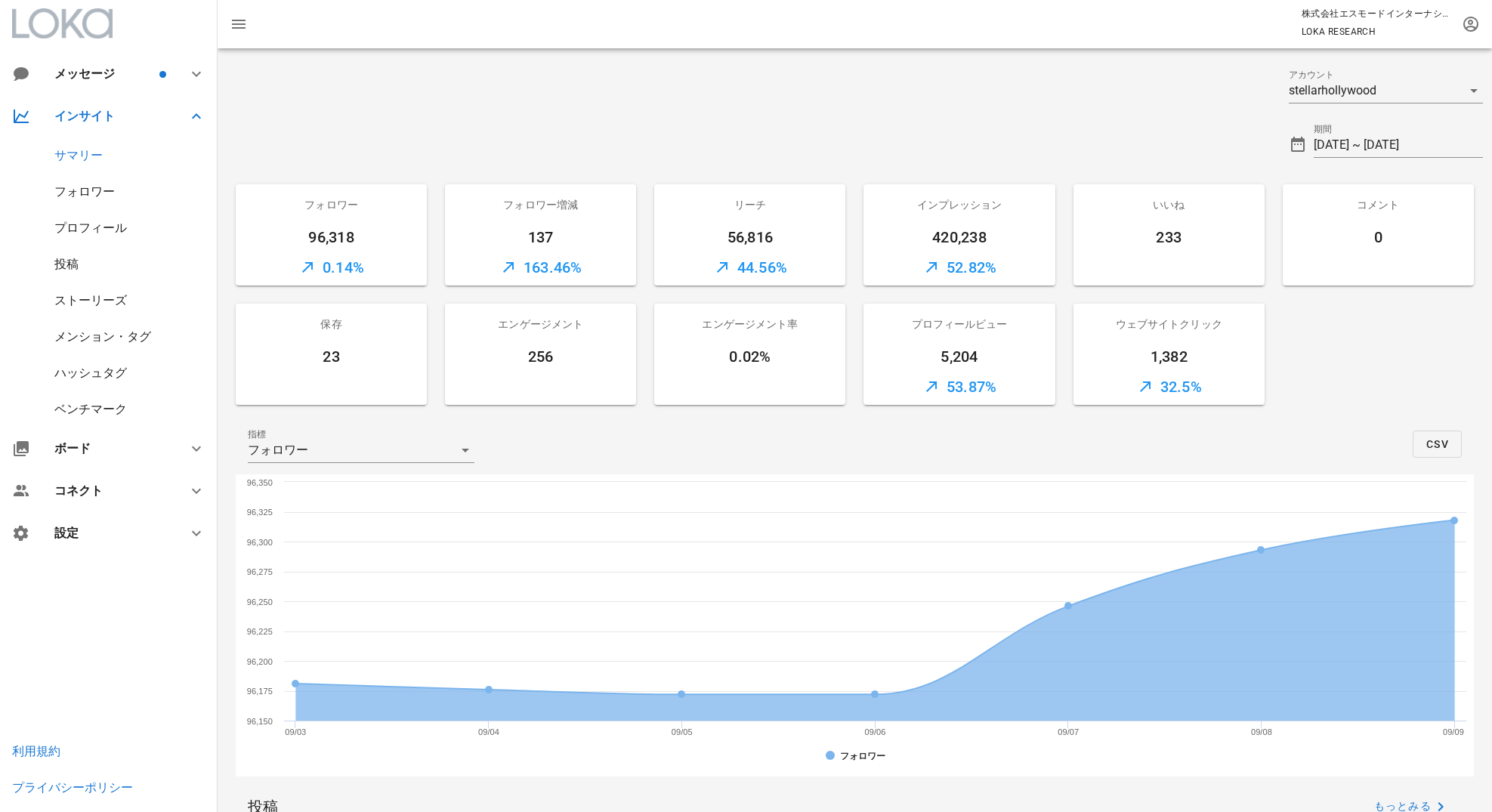
click at [617, 315] on div "エンゲージメント" at bounding box center [540, 324] width 191 height 41
drag, startPoint x: 593, startPoint y: 327, endPoint x: 501, endPoint y: 319, distance: 92.3
click at [501, 319] on div "エンゲージメント" at bounding box center [540, 324] width 191 height 41
click at [578, 318] on div "エンゲージメント" at bounding box center [540, 324] width 191 height 41
drag, startPoint x: 588, startPoint y: 322, endPoint x: 497, endPoint y: 319, distance: 91.0
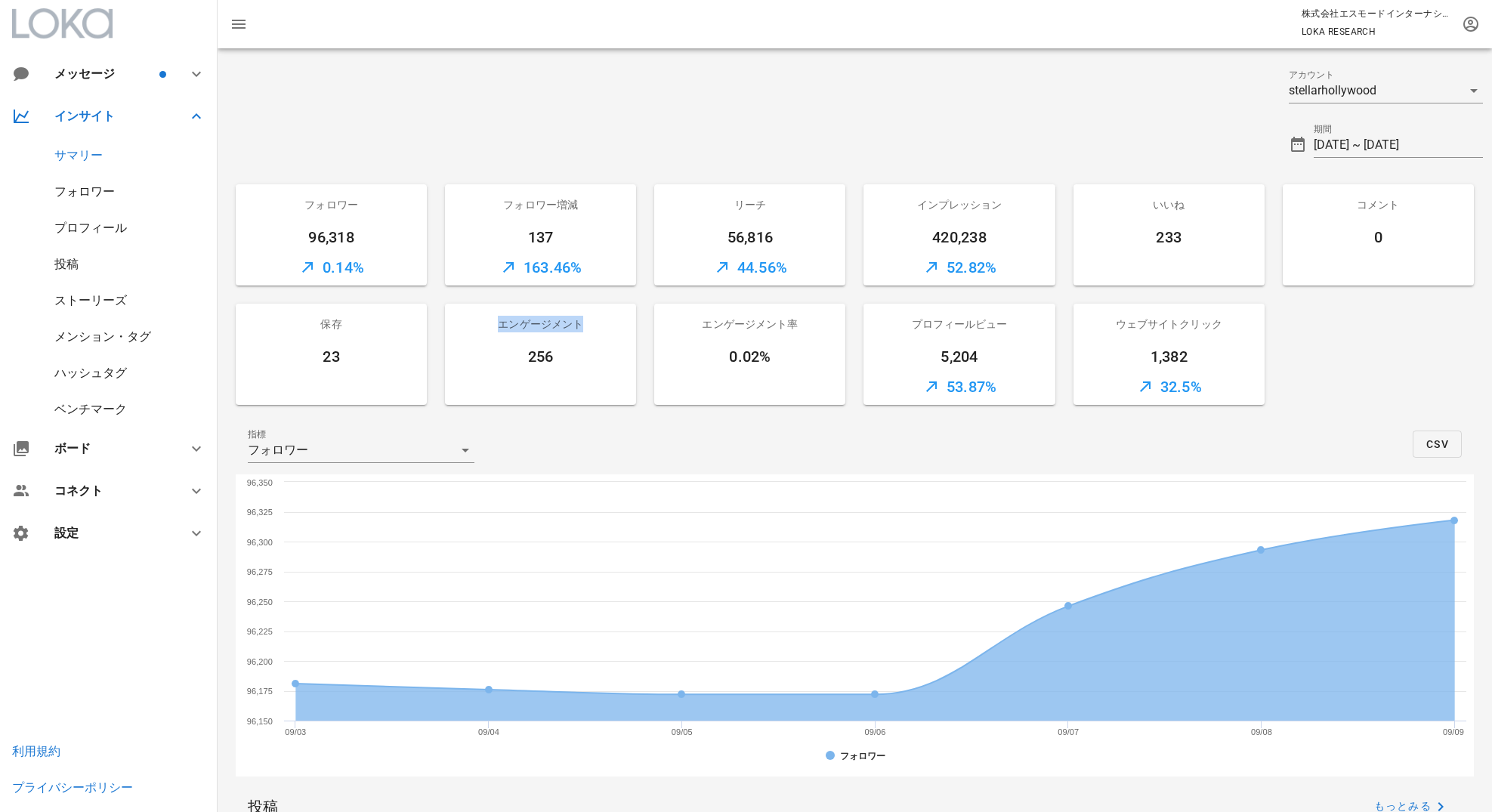
click at [497, 319] on div "エンゲージメント" at bounding box center [540, 324] width 191 height 41
click at [573, 362] on div "256" at bounding box center [540, 357] width 191 height 24
drag, startPoint x: 564, startPoint y: 362, endPoint x: 504, endPoint y: 325, distance: 70.5
click at [504, 325] on div "エンゲージメント 256" at bounding box center [540, 354] width 191 height 101
click at [587, 328] on div "エンゲージメント" at bounding box center [540, 324] width 191 height 41
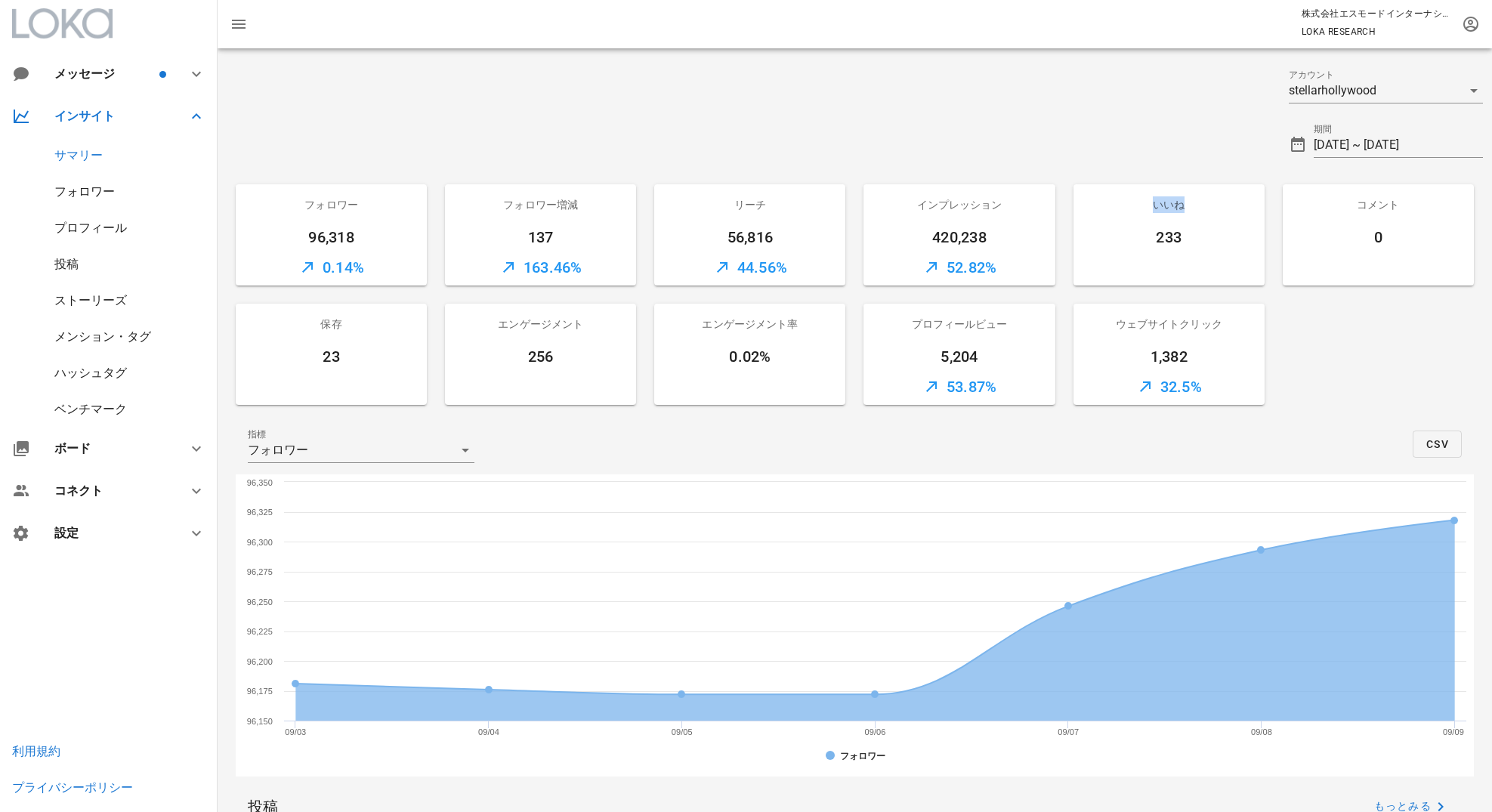
drag, startPoint x: 1151, startPoint y: 204, endPoint x: 1241, endPoint y: 205, distance: 90.0
click at [1241, 205] on div "いいね" at bounding box center [1169, 205] width 191 height 41
drag, startPoint x: 1413, startPoint y: 207, endPoint x: 1424, endPoint y: 209, distance: 11.2
click at [1426, 209] on div "コメント" at bounding box center [1379, 205] width 191 height 41
drag, startPoint x: 323, startPoint y: 329, endPoint x: 358, endPoint y: 329, distance: 35.0
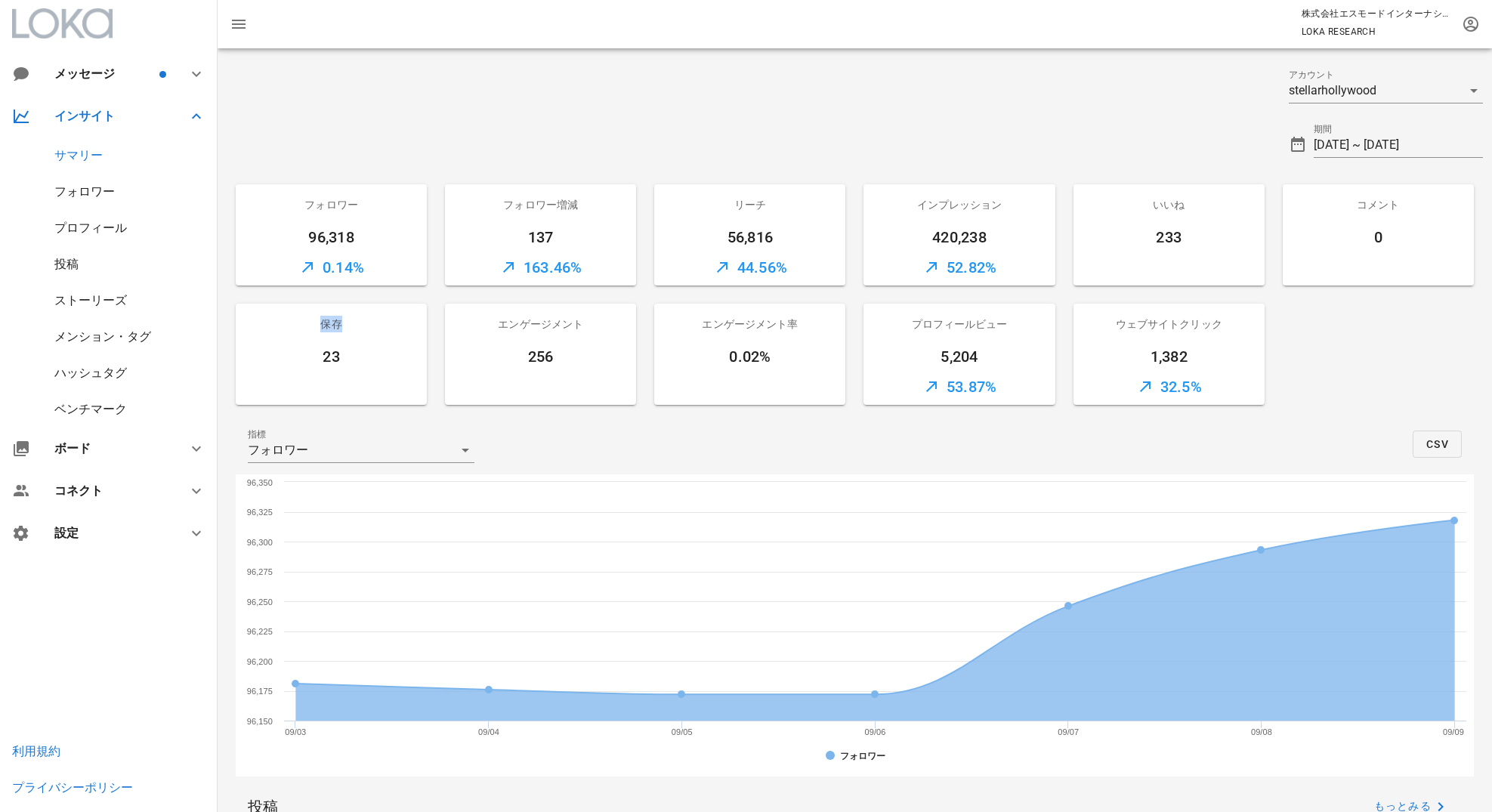
click at [358, 329] on div "保存" at bounding box center [332, 324] width 191 height 41
drag, startPoint x: 581, startPoint y: 325, endPoint x: 492, endPoint y: 324, distance: 89.0
click at [492, 324] on div "エンゲージメント" at bounding box center [540, 324] width 191 height 41
drag, startPoint x: 572, startPoint y: 359, endPoint x: 494, endPoint y: 326, distance: 84.7
click at [494, 326] on div "エンゲージメント 256" at bounding box center [540, 354] width 191 height 101
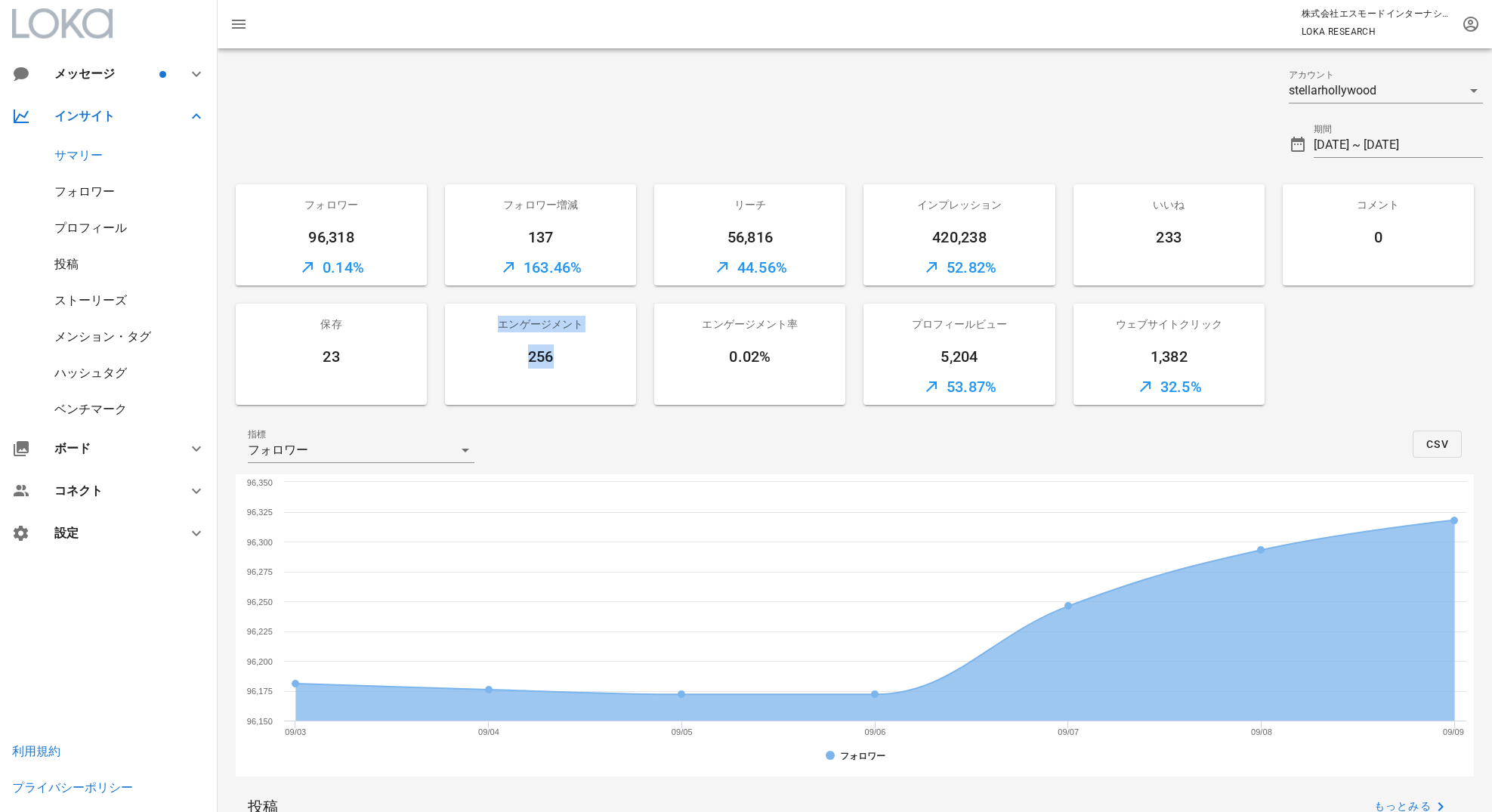
click at [550, 362] on div "256" at bounding box center [540, 357] width 191 height 24
drag, startPoint x: 554, startPoint y: 362, endPoint x: 502, endPoint y: 318, distance: 68.1
click at [502, 318] on div "エンゲージメント 256" at bounding box center [540, 354] width 191 height 101
click at [1366, 207] on div "コメント" at bounding box center [1379, 205] width 191 height 41
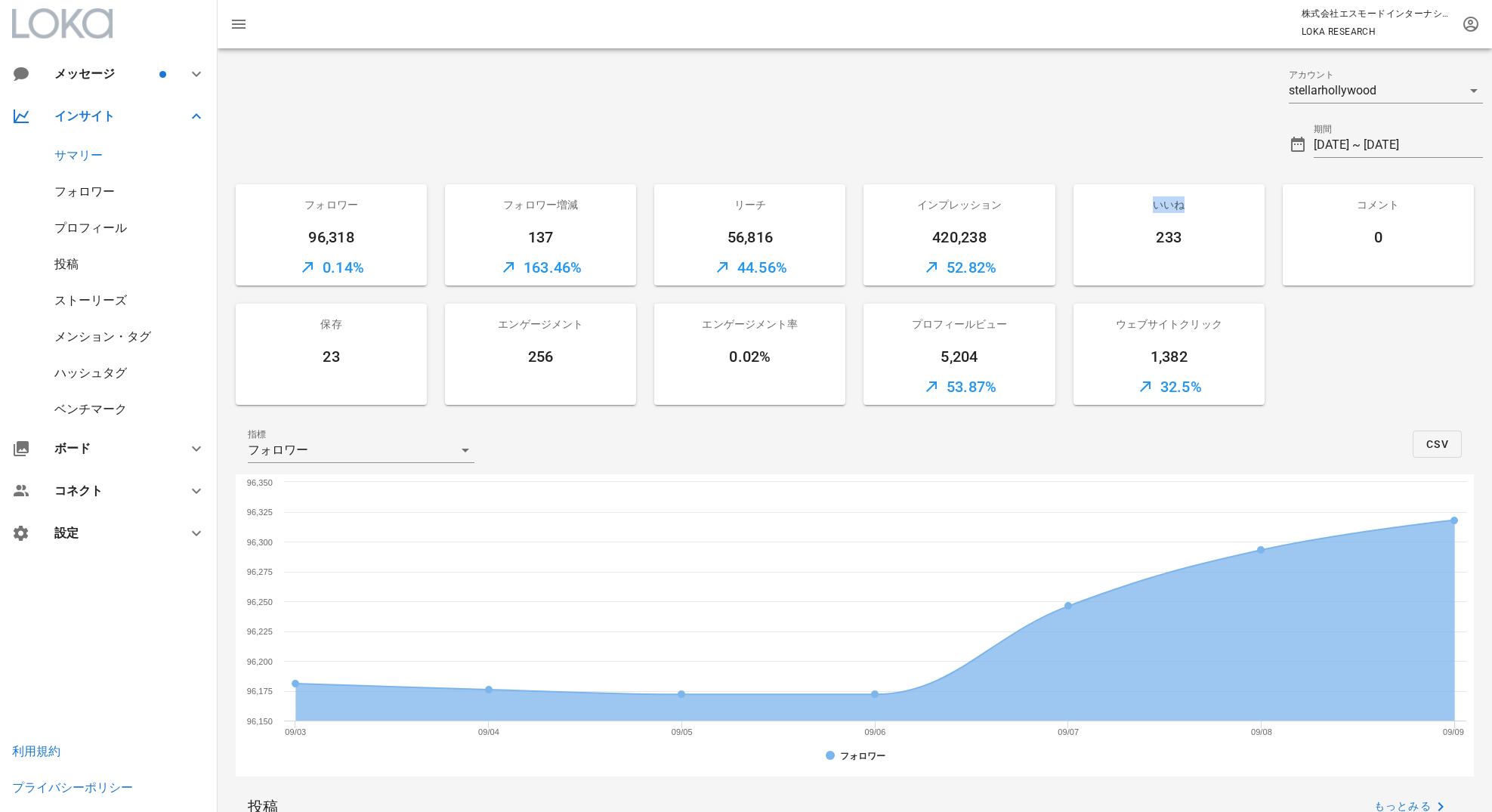
drag, startPoint x: 1155, startPoint y: 201, endPoint x: 1189, endPoint y: 204, distance: 34.1
click at [1189, 204] on div "いいね" at bounding box center [1169, 205] width 191 height 41
click at [1160, 149] on div at bounding box center [748, 139] width 1062 height 54
drag, startPoint x: 1156, startPoint y: 204, endPoint x: 1189, endPoint y: 205, distance: 33.0
click at [1189, 205] on div "いいね" at bounding box center [1169, 205] width 191 height 41
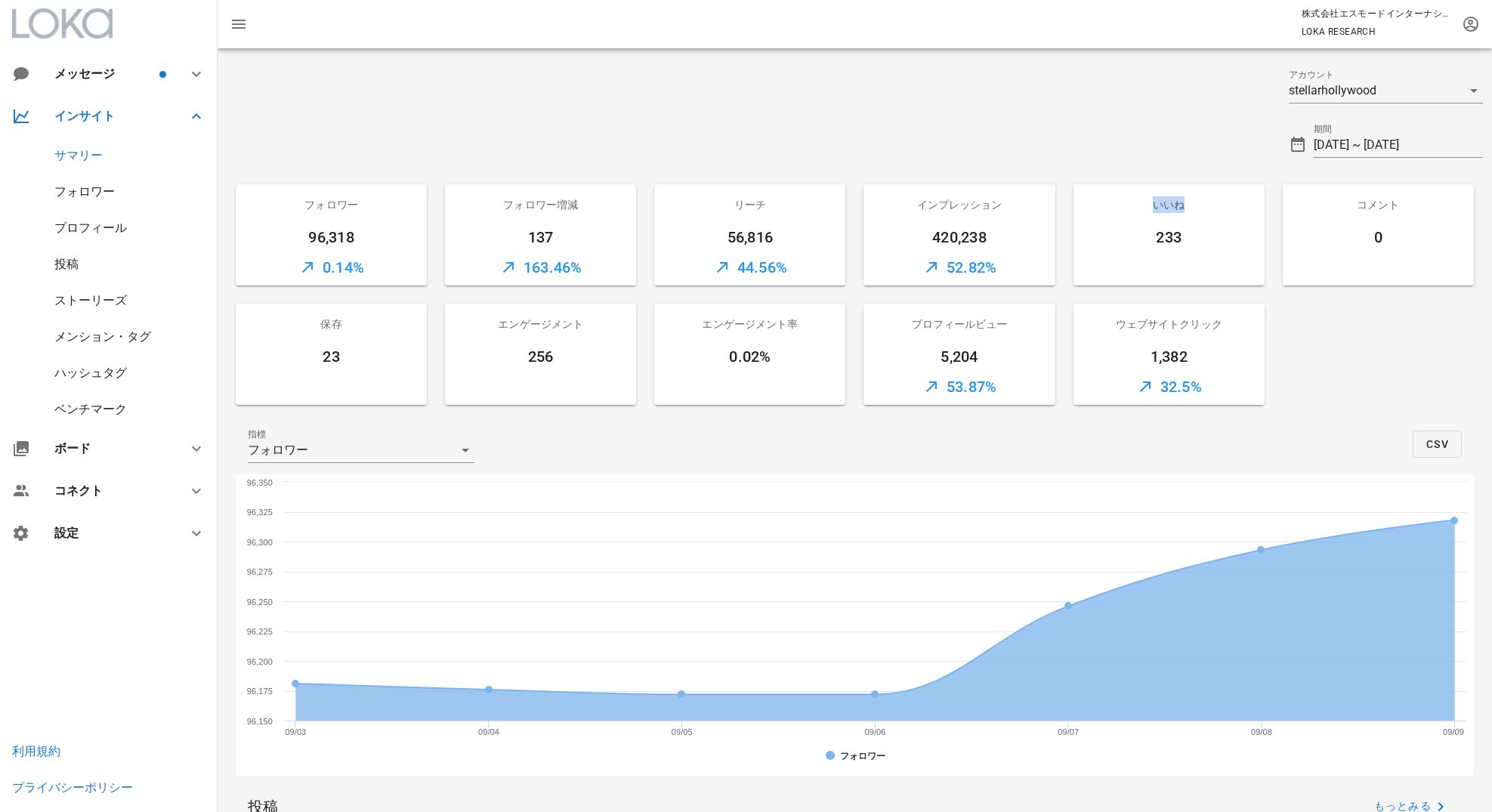
drag, startPoint x: 1361, startPoint y: 201, endPoint x: 1391, endPoint y: 251, distance: 58.3
click at [1391, 251] on div "コメント 0" at bounding box center [1379, 235] width 191 height 101
click at [1388, 211] on div "コメント" at bounding box center [1379, 205] width 191 height 41
drag, startPoint x: 1364, startPoint y: 204, endPoint x: 1386, endPoint y: 235, distance: 38.0
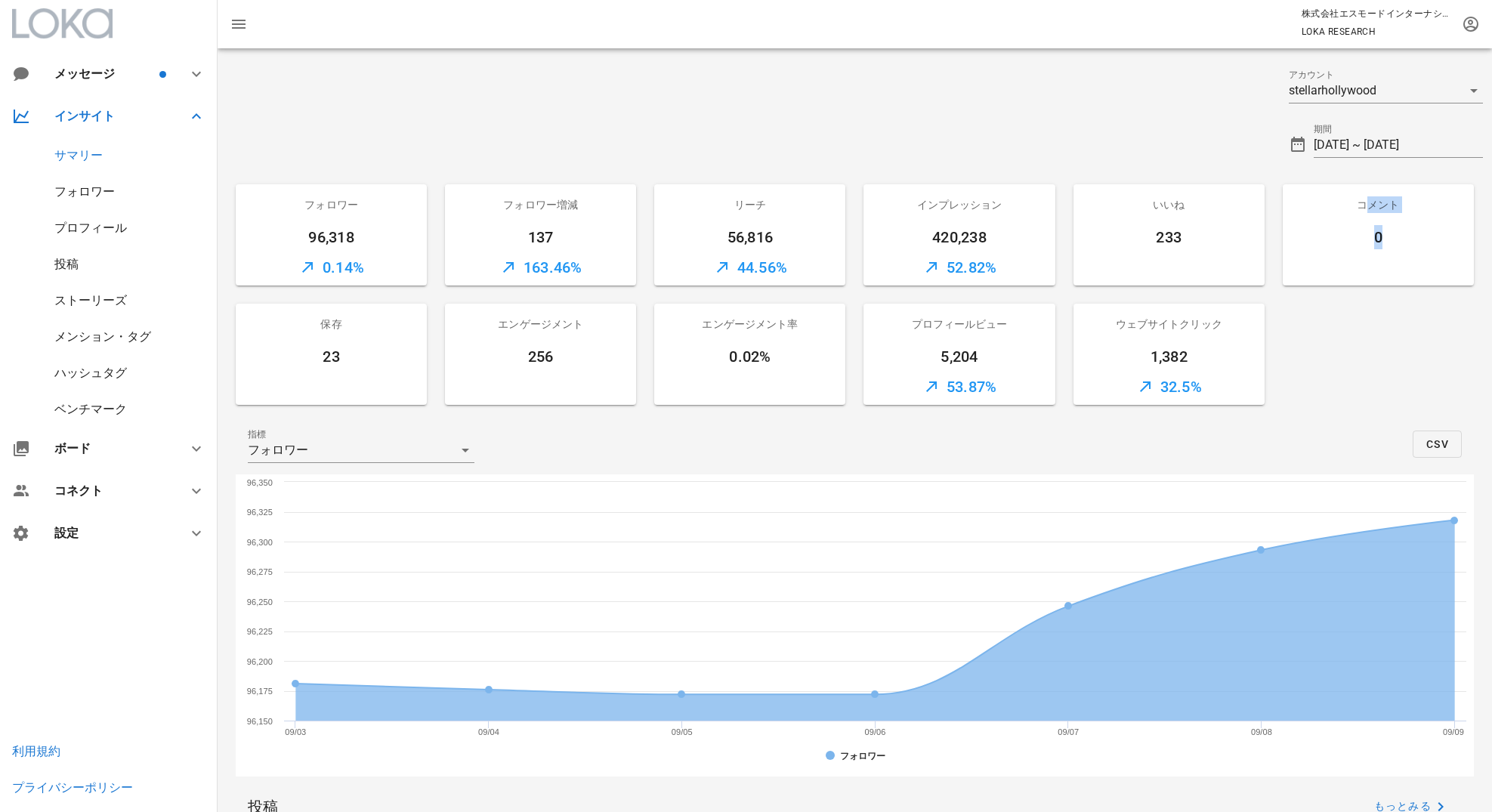
click at [1386, 235] on div "コメント 0" at bounding box center [1379, 235] width 191 height 101
click at [1356, 205] on div "コメント" at bounding box center [1379, 205] width 191 height 41
drag, startPoint x: 580, startPoint y: 327, endPoint x: 513, endPoint y: 322, distance: 67.2
click at [513, 322] on div "エンゲージメント" at bounding box center [540, 324] width 191 height 41
click at [549, 319] on div "エンゲージメント" at bounding box center [540, 324] width 191 height 41
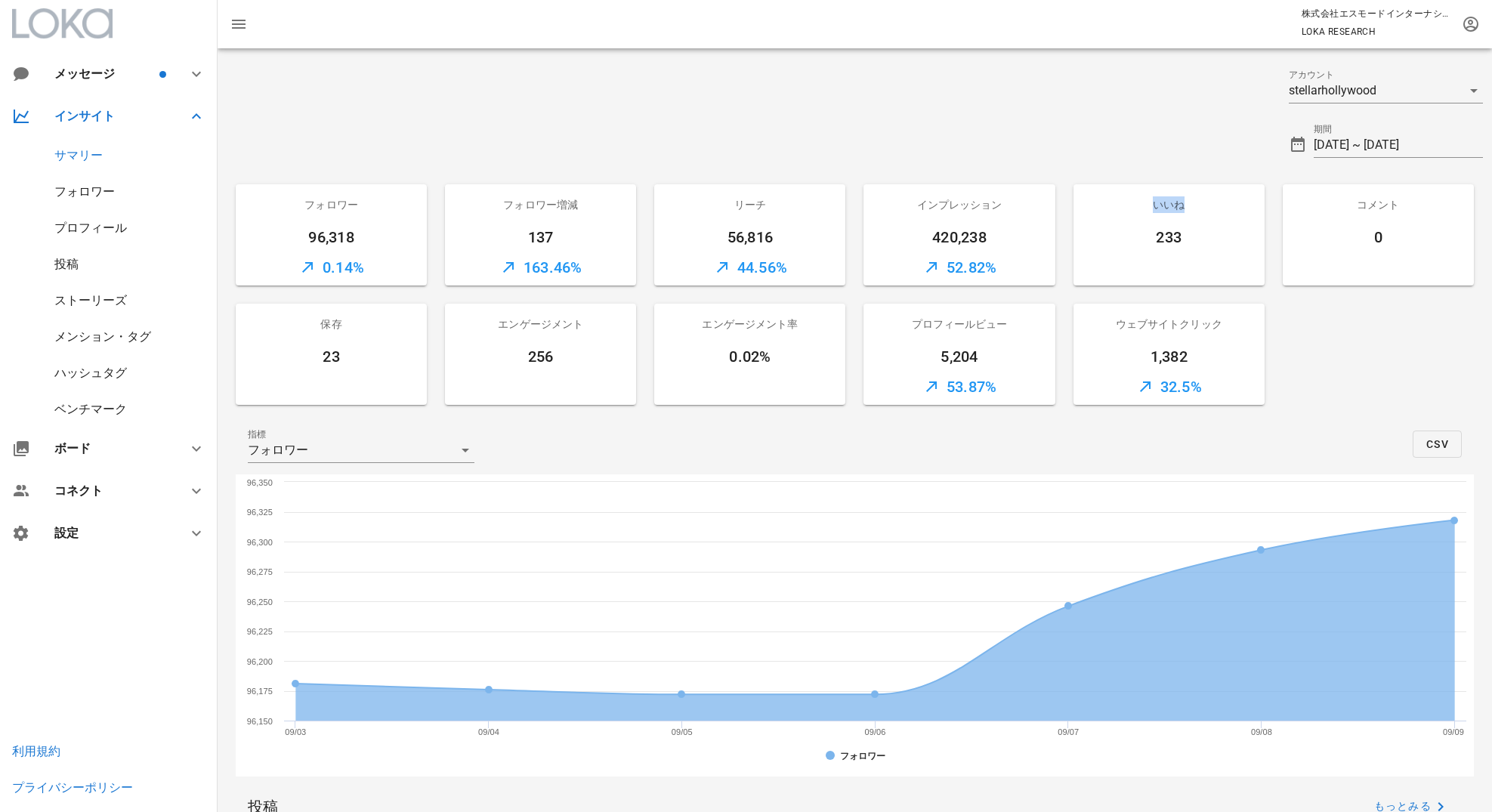
drag, startPoint x: 1184, startPoint y: 209, endPoint x: 885, endPoint y: 237, distance: 300.3
click at [1142, 209] on div "いいね" at bounding box center [1169, 205] width 191 height 41
click at [349, 318] on div "保存" at bounding box center [332, 324] width 191 height 41
drag, startPoint x: 346, startPoint y: 323, endPoint x: 320, endPoint y: 322, distance: 26.0
click at [320, 322] on div "保存" at bounding box center [332, 324] width 191 height 41
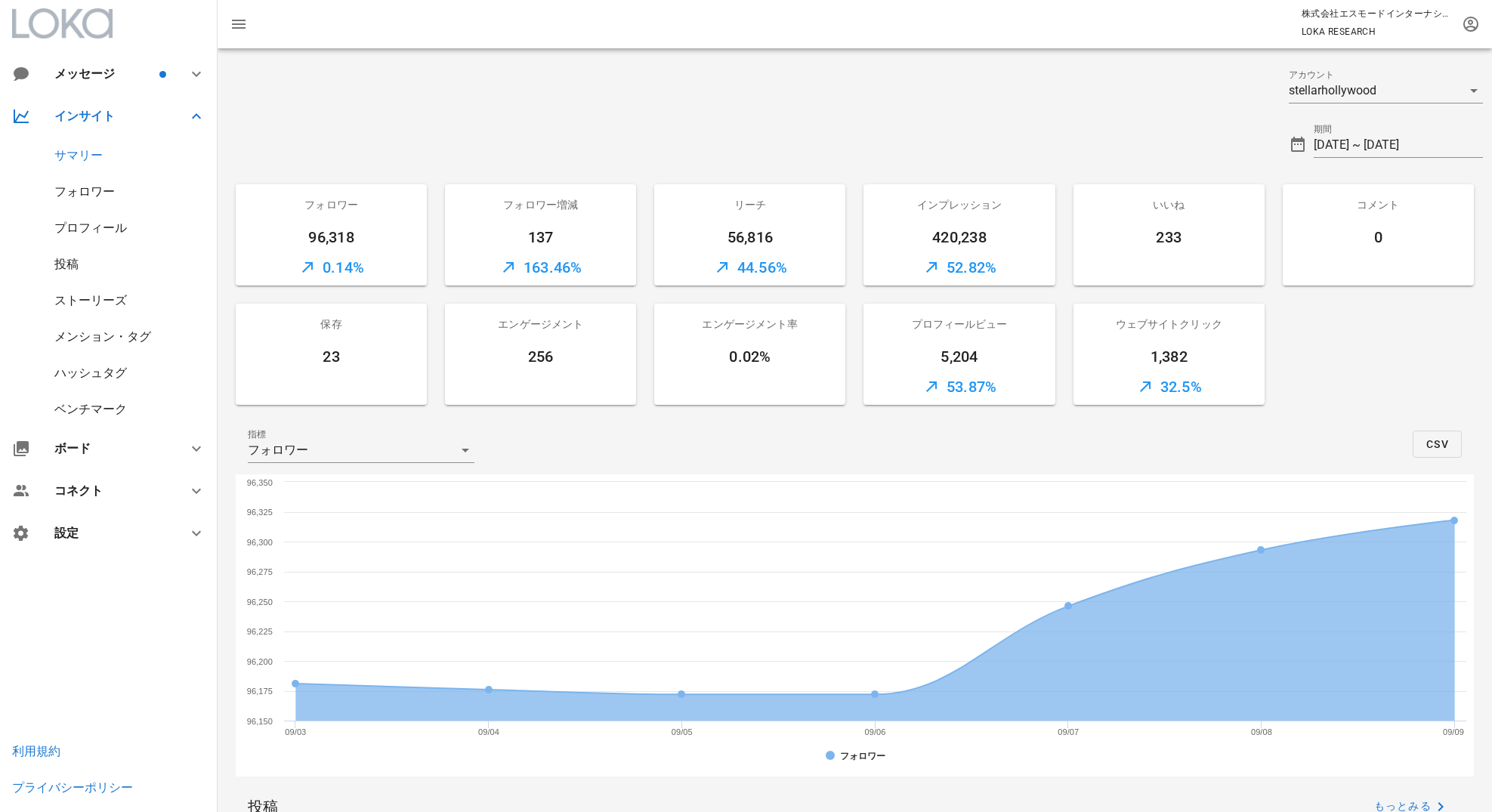
click at [573, 322] on div "エンゲージメント" at bounding box center [540, 324] width 191 height 41
drag, startPoint x: 579, startPoint y: 323, endPoint x: 485, endPoint y: 323, distance: 94.0
click at [485, 323] on div "エンゲージメント" at bounding box center [540, 324] width 191 height 41
click at [515, 310] on div "エンゲージメント" at bounding box center [540, 324] width 191 height 41
drag, startPoint x: 1398, startPoint y: 203, endPoint x: 1348, endPoint y: 203, distance: 50.0
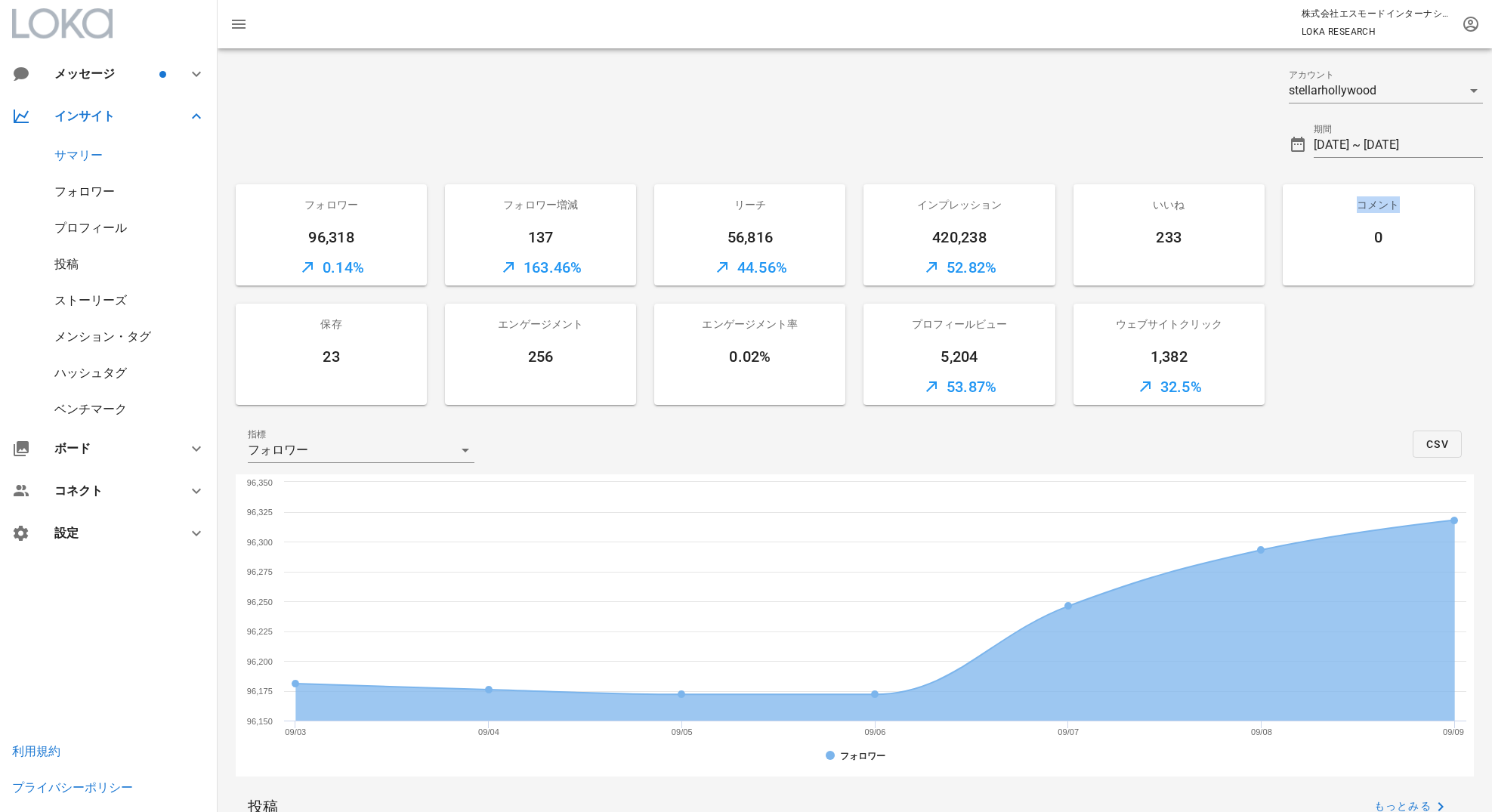
click at [1348, 203] on div "コメント" at bounding box center [1379, 205] width 191 height 41
click at [1339, 209] on div "コメント" at bounding box center [1379, 205] width 191 height 41
drag, startPoint x: 556, startPoint y: 361, endPoint x: 502, endPoint y: 326, distance: 64.4
click at [502, 326] on div "エンゲージメント 256" at bounding box center [540, 354] width 191 height 101
click at [1361, 243] on div "0" at bounding box center [1379, 237] width 191 height 24
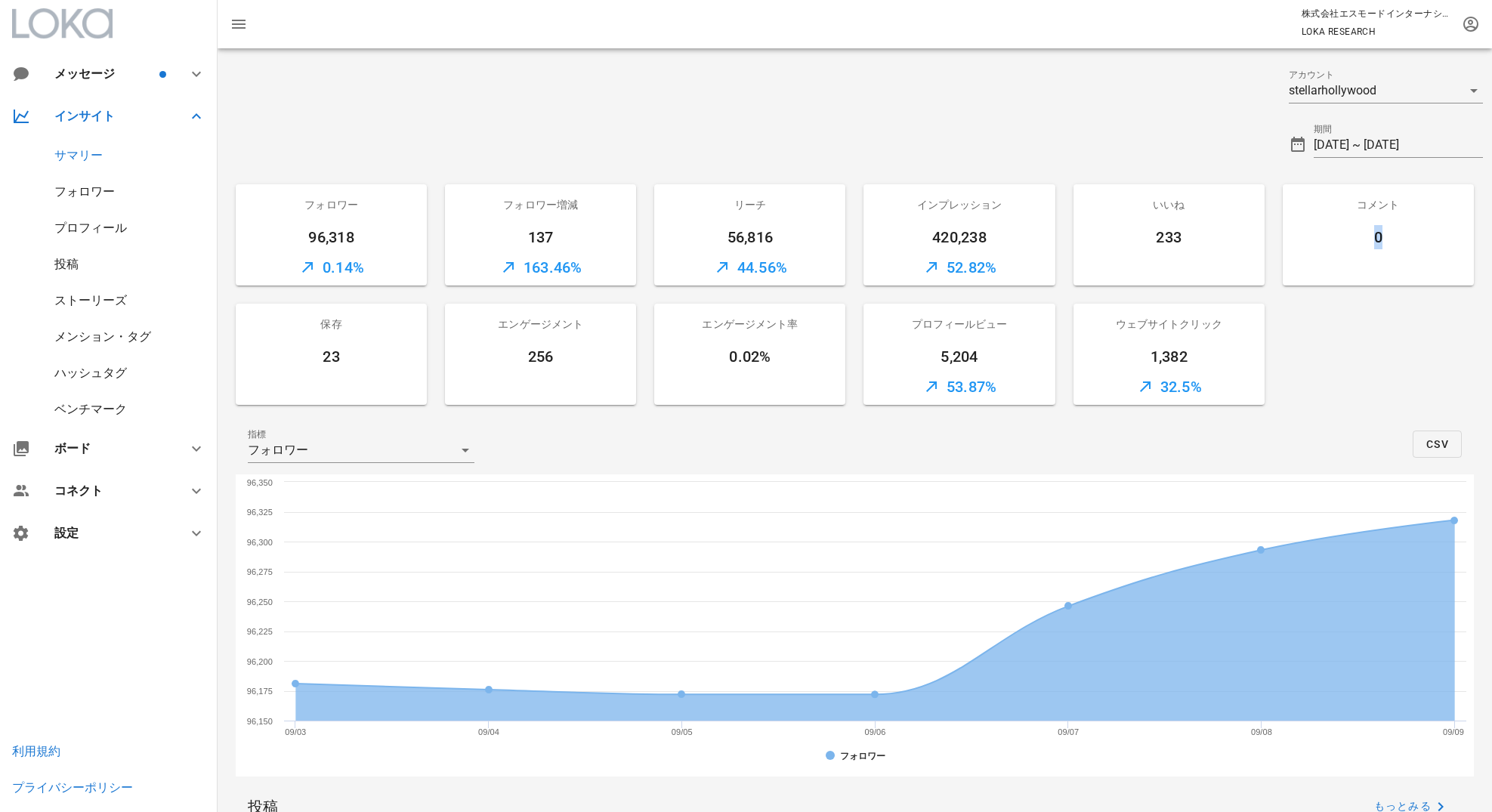
drag, startPoint x: 1381, startPoint y: 242, endPoint x: 1372, endPoint y: 242, distance: 9.0
click at [1372, 242] on div "0" at bounding box center [1379, 237] width 191 height 24
click at [101, 187] on div "フォロワー" at bounding box center [84, 191] width 61 height 14
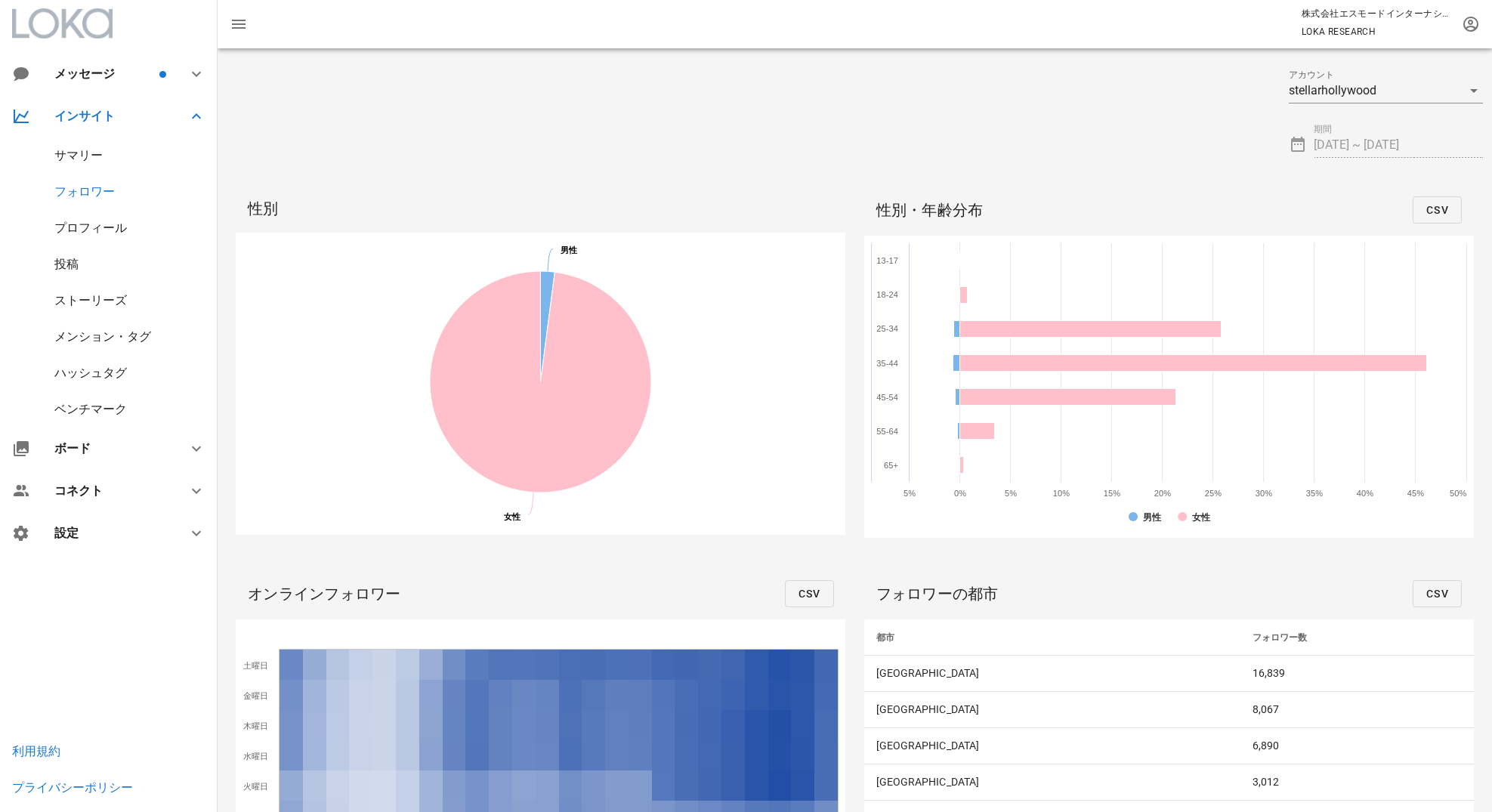
click at [92, 154] on div "サマリー" at bounding box center [79, 155] width 49 height 14
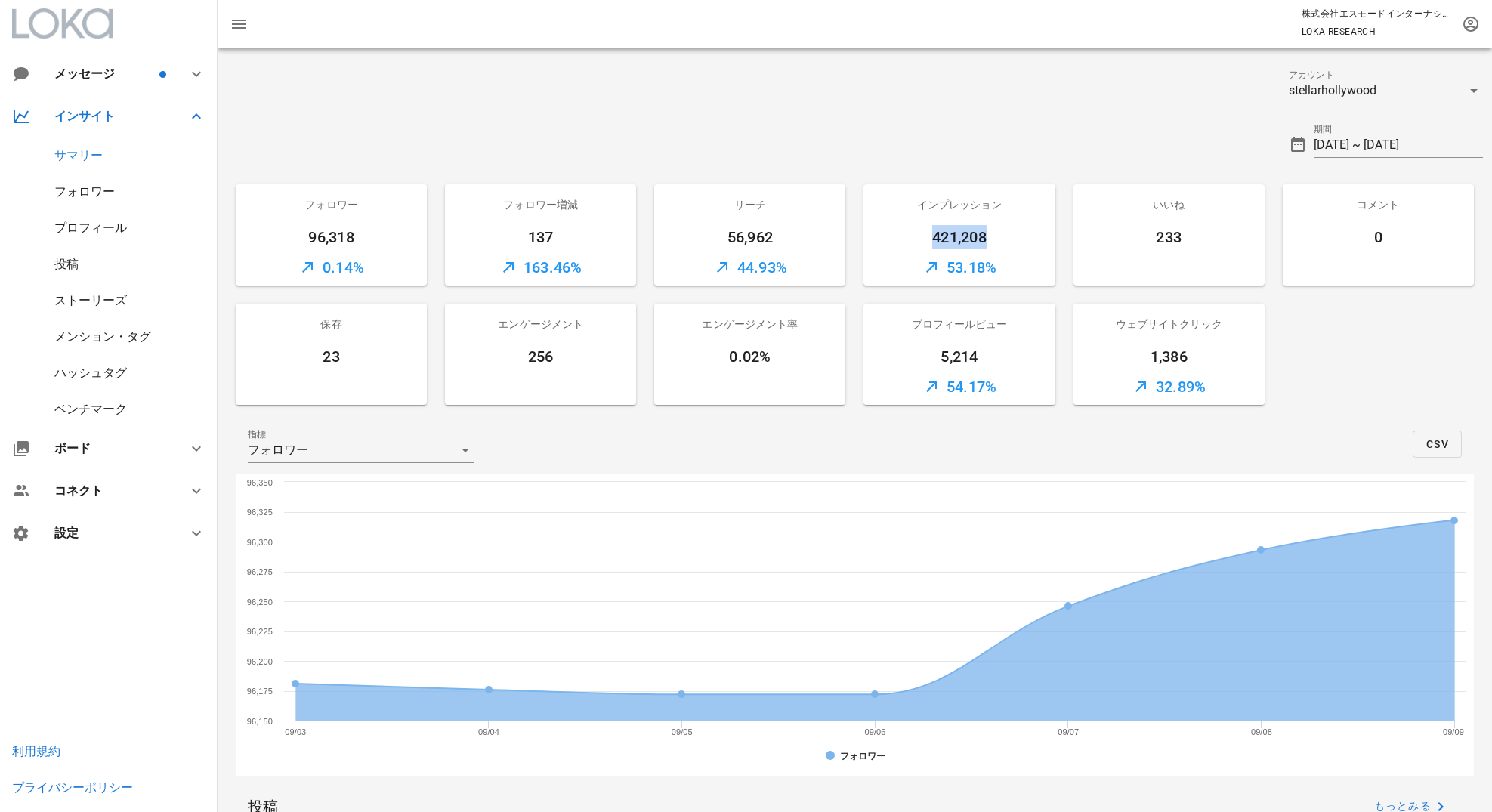
drag, startPoint x: 930, startPoint y: 237, endPoint x: 1013, endPoint y: 237, distance: 83.0
click at [1013, 237] on div "421,208" at bounding box center [959, 237] width 191 height 24
click at [107, 229] on div "プロフィール" at bounding box center [90, 228] width 72 height 14
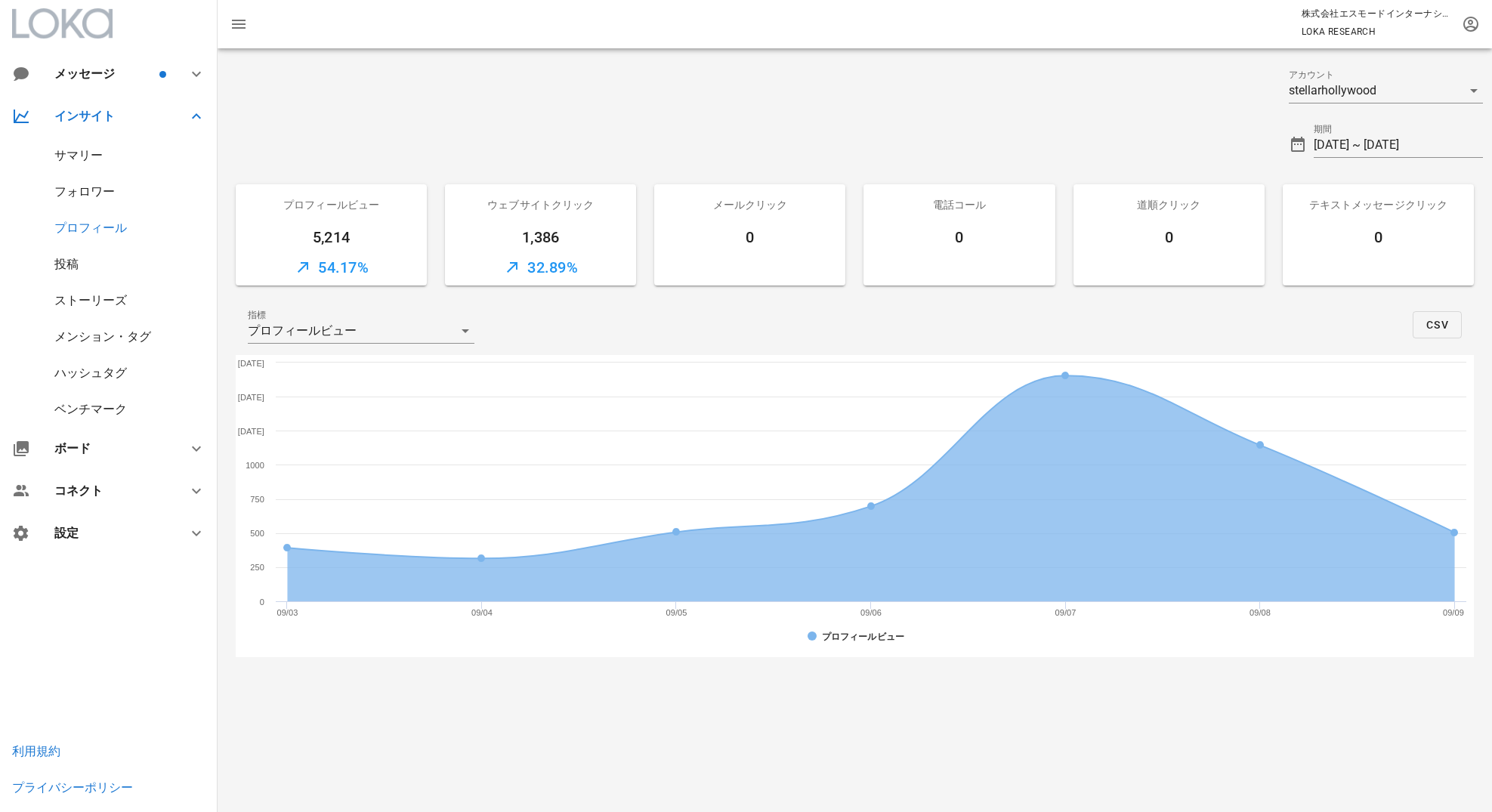
click at [100, 185] on div "フォロワー" at bounding box center [84, 191] width 61 height 14
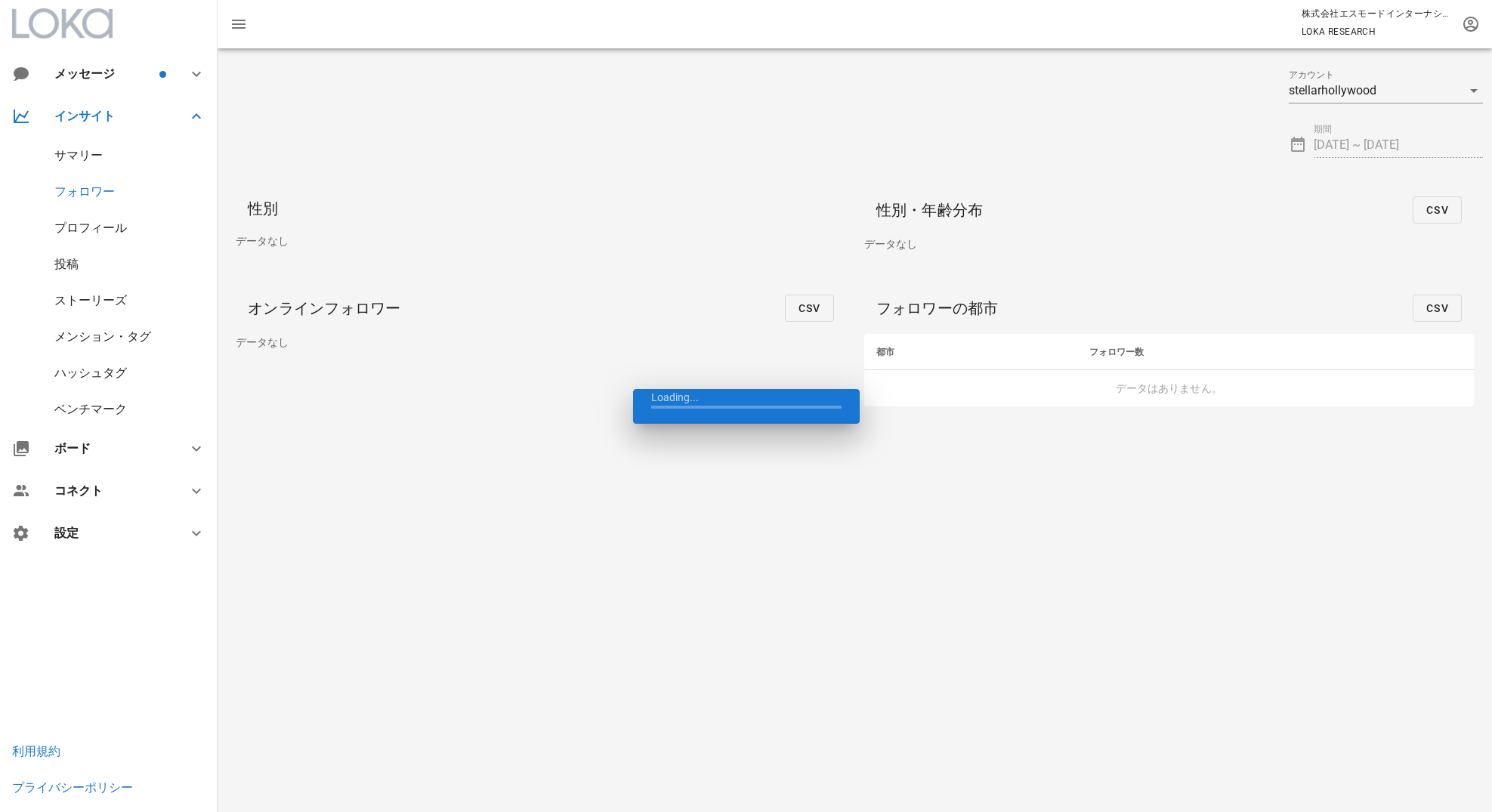
click at [100, 151] on div "サマリー" at bounding box center [79, 155] width 49 height 14
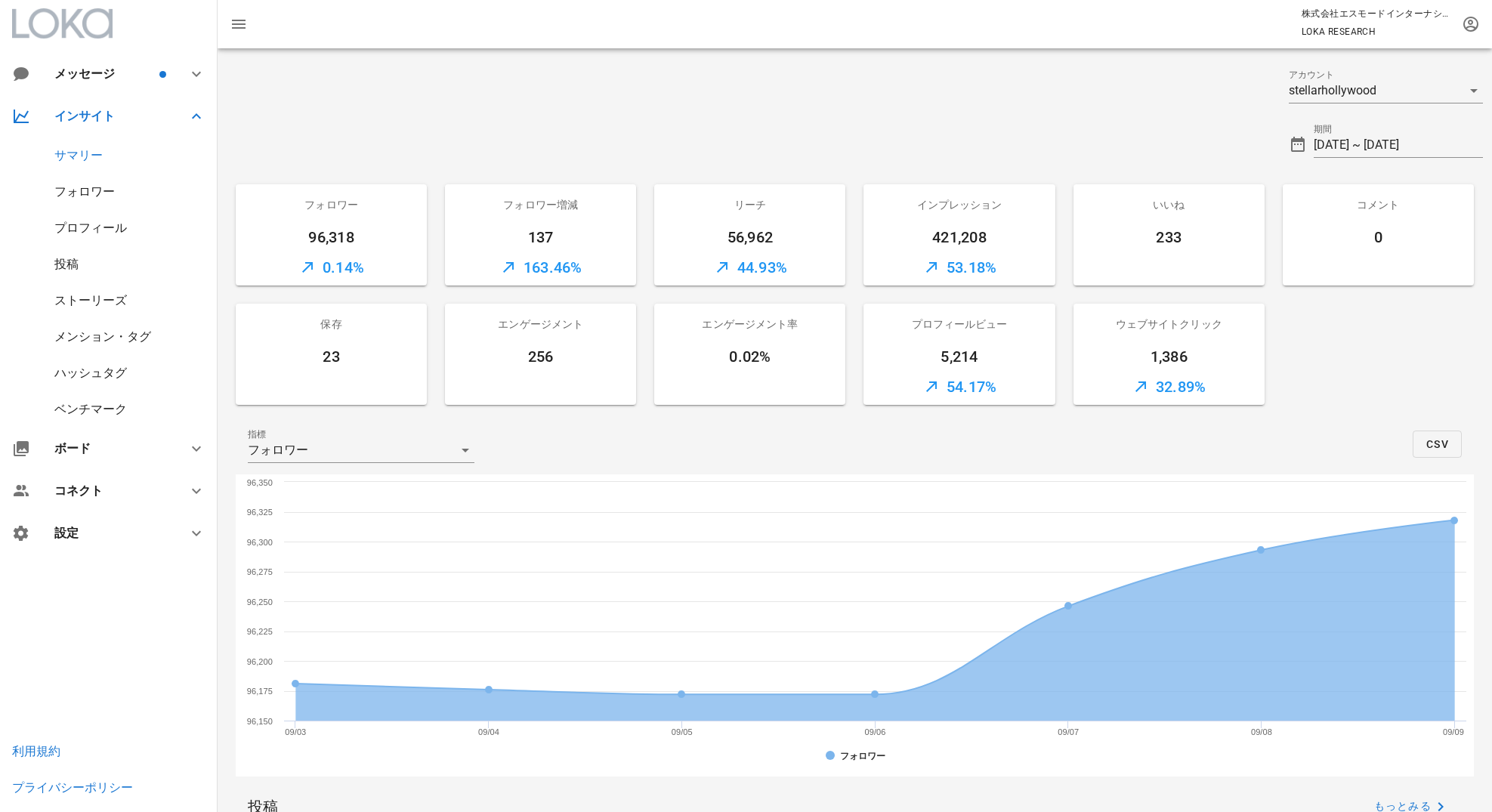
click at [71, 262] on div "投稿" at bounding box center [66, 263] width 24 height 14
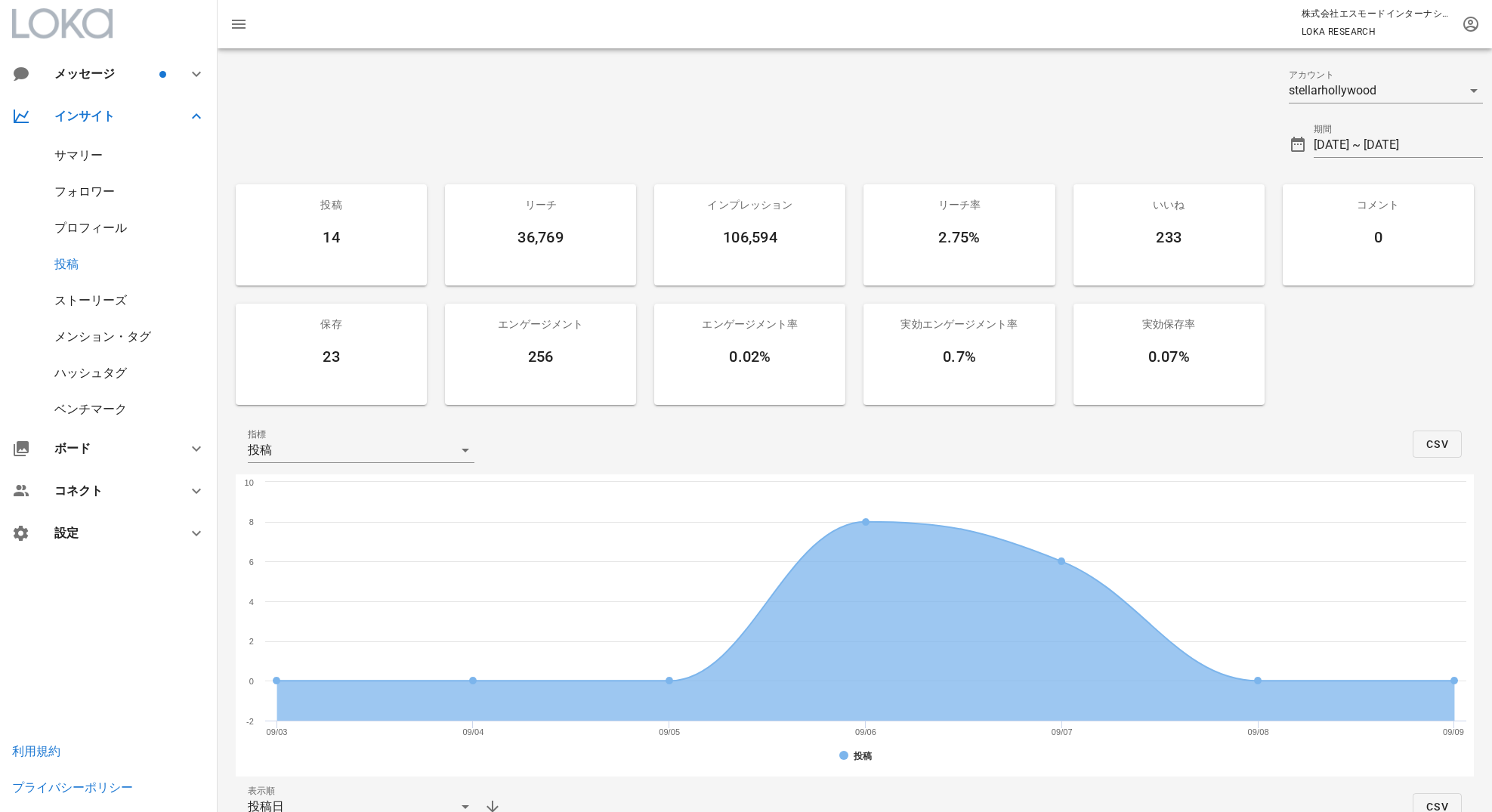
click at [96, 169] on div "サマリー" at bounding box center [109, 155] width 217 height 37
click at [96, 159] on div "サマリー" at bounding box center [79, 155] width 49 height 14
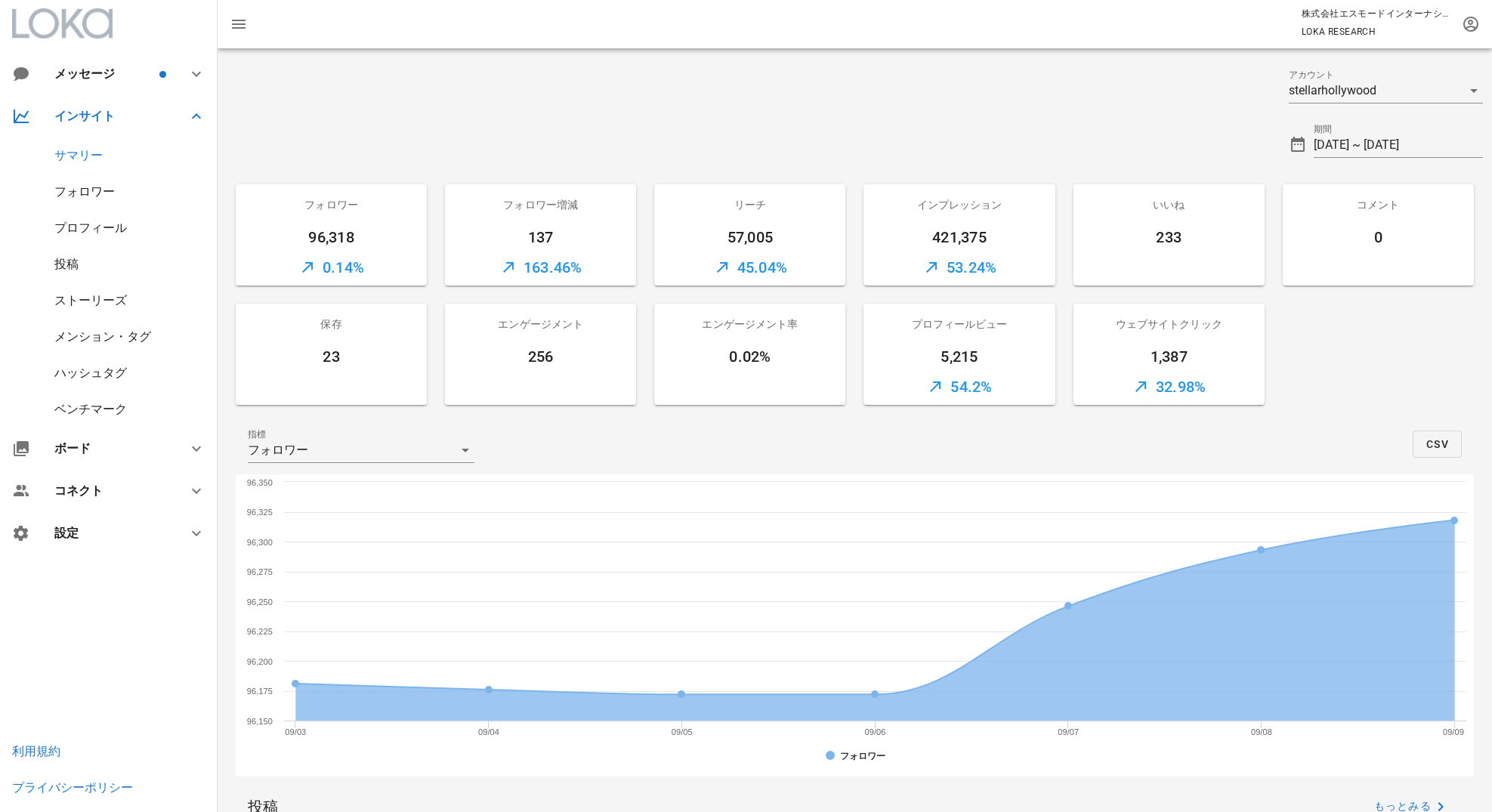
click at [92, 225] on div "プロフィール" at bounding box center [90, 228] width 72 height 14
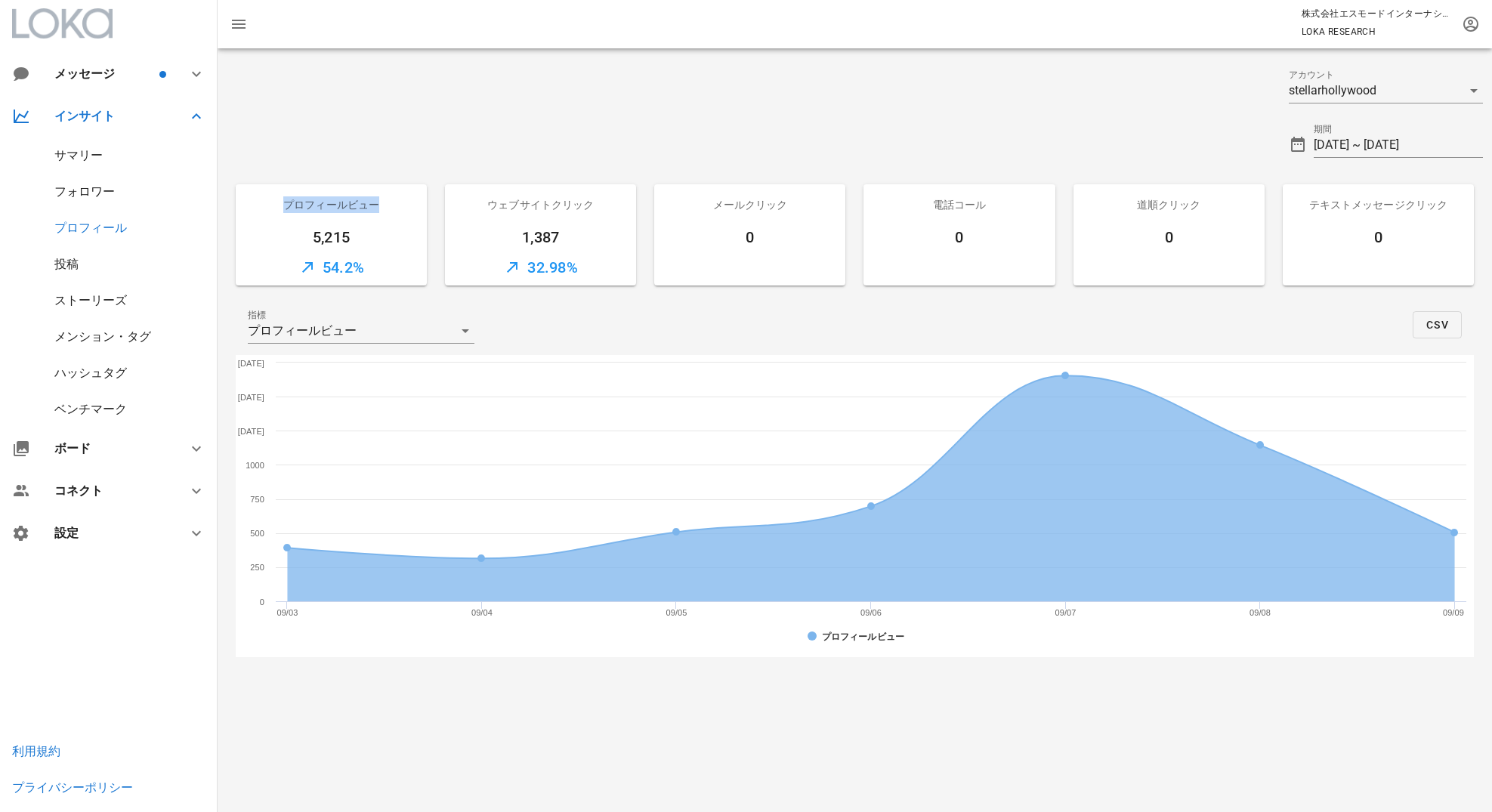
drag, startPoint x: 385, startPoint y: 204, endPoint x: 281, endPoint y: 201, distance: 104.0
click at [281, 201] on div "プロフィールビュー" at bounding box center [332, 205] width 191 height 41
click at [395, 187] on div "プロフィールビュー" at bounding box center [332, 205] width 191 height 41
drag, startPoint x: 1410, startPoint y: 205, endPoint x: 1182, endPoint y: 198, distance: 228.1
click at [1182, 198] on div "プロフィールビュー 5,215 54.2% ウェブサイトクリック 1,387 32.98% メールクリック 0 電話コール 0 道順クリック 0 テキストメッ…" at bounding box center [855, 234] width 1257 height 119
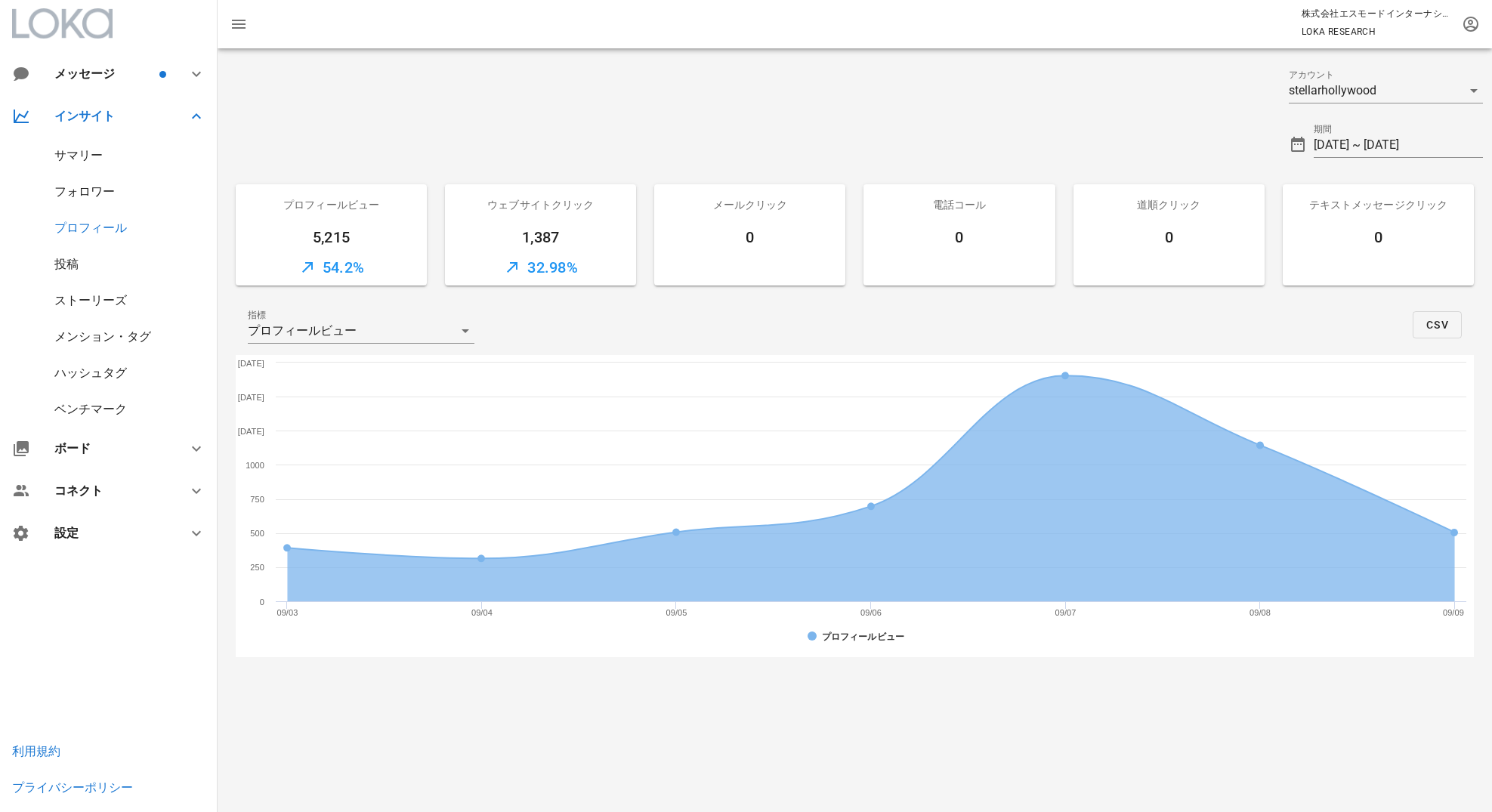
click at [921, 200] on div "電話コール" at bounding box center [959, 205] width 191 height 41
drag, startPoint x: 966, startPoint y: 226, endPoint x: 939, endPoint y: 239, distance: 30.0
click at [939, 239] on div "0" at bounding box center [959, 237] width 191 height 24
drag, startPoint x: 1175, startPoint y: 241, endPoint x: 1144, endPoint y: 236, distance: 31.4
click at [1144, 237] on div "0" at bounding box center [1169, 237] width 191 height 24
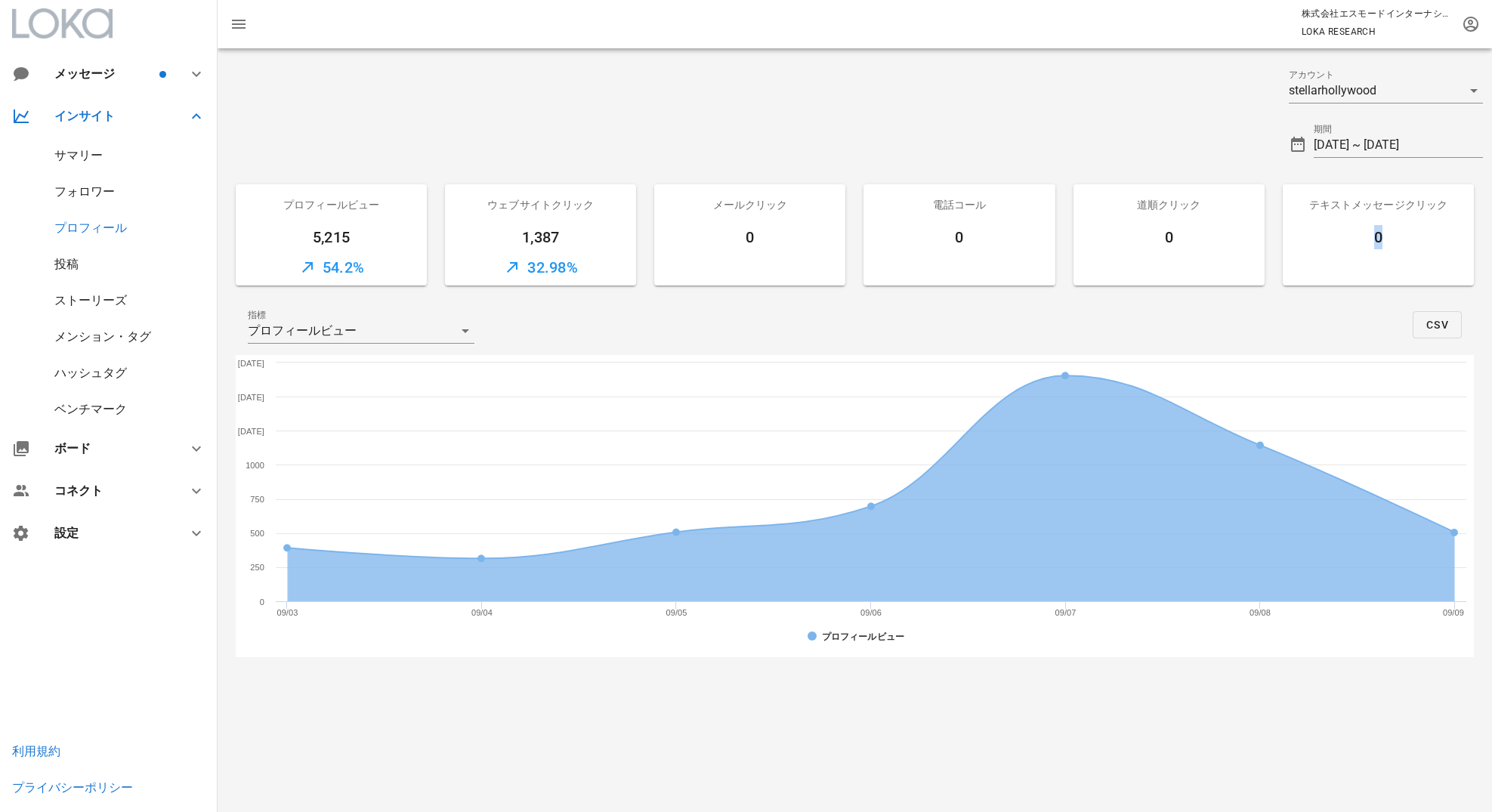
drag, startPoint x: 1380, startPoint y: 236, endPoint x: 1344, endPoint y: 233, distance: 36.1
click at [1344, 233] on div "0" at bounding box center [1379, 237] width 191 height 24
